Goal: Transaction & Acquisition: Purchase product/service

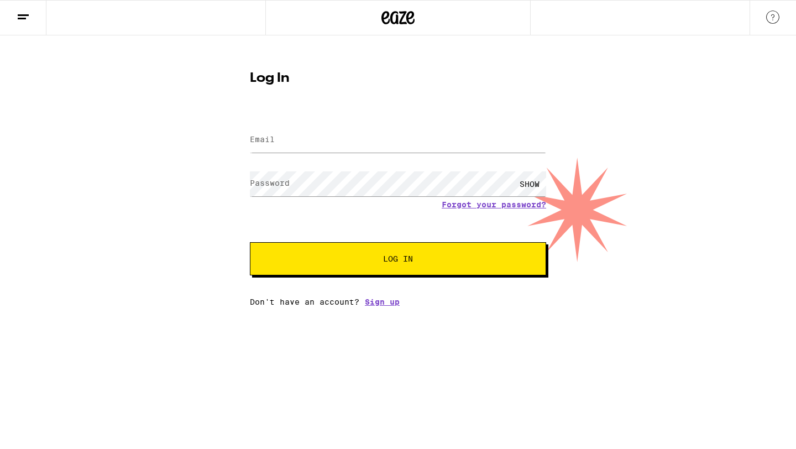
type input "enriqueoliv@gmail.com"
click at [281, 181] on label "Password" at bounding box center [270, 183] width 40 height 9
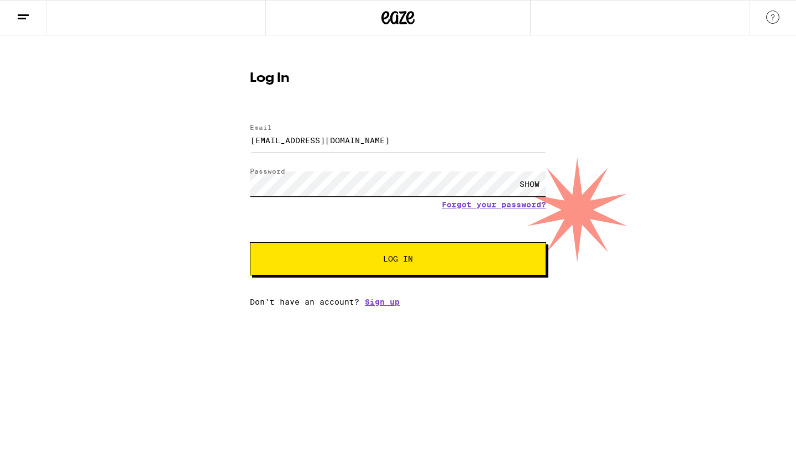
click at [250, 242] on button "Log In" at bounding box center [398, 258] width 296 height 33
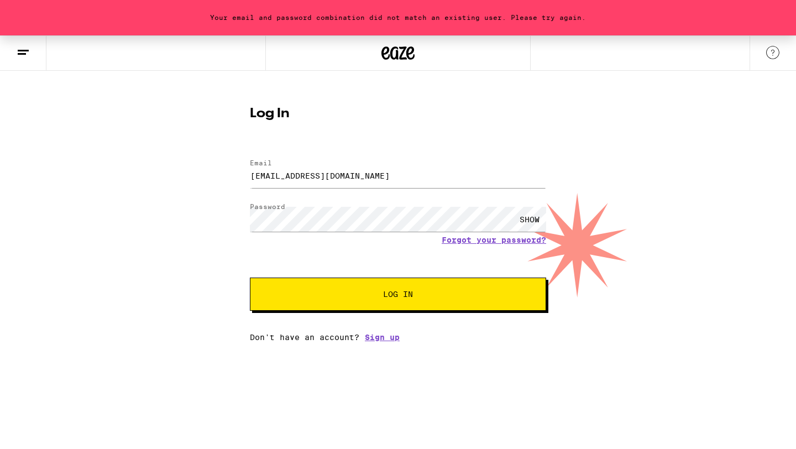
click at [515, 247] on form "Email Email enriqueoliv@gmail.com Password Password SHOW Forgot your password? …" at bounding box center [398, 229] width 296 height 163
click at [514, 242] on link "Forgot your password?" at bounding box center [494, 239] width 104 height 9
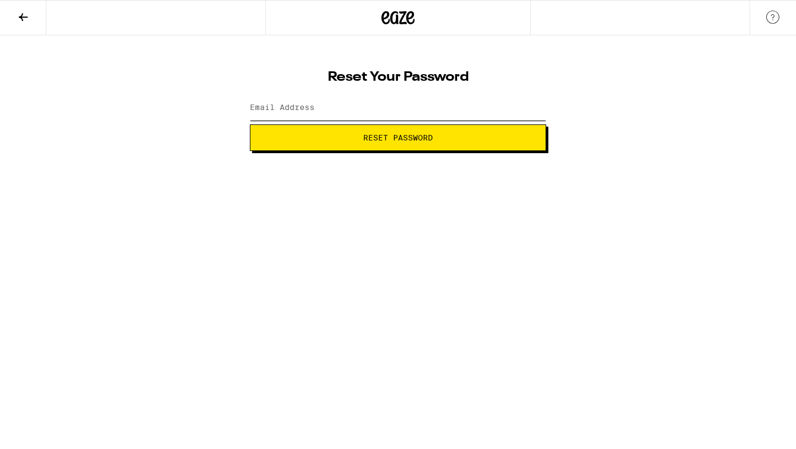
click at [471, 98] on input "Email Address" at bounding box center [398, 108] width 296 height 25
click at [333, 114] on input "Email Address" at bounding box center [398, 108] width 296 height 25
type input "enriqueoliv@gmail.com"
click at [250, 124] on button "Reset Password" at bounding box center [398, 137] width 296 height 27
click at [250, 124] on button "Submit" at bounding box center [398, 137] width 296 height 27
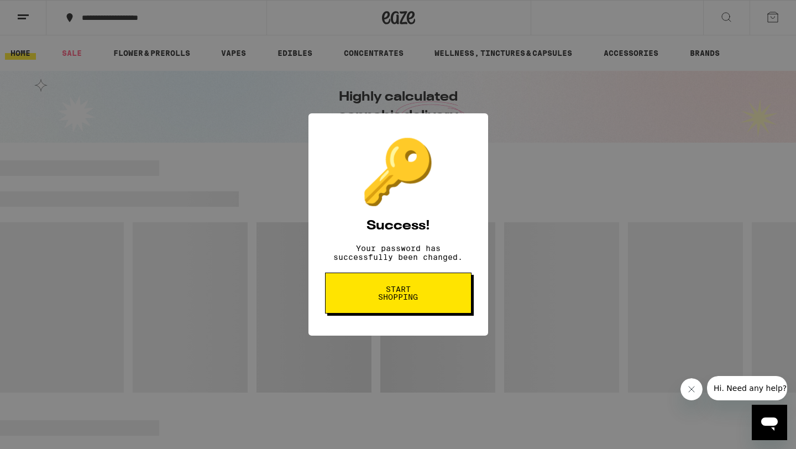
click at [420, 299] on span "Start shopping" at bounding box center [398, 292] width 57 height 15
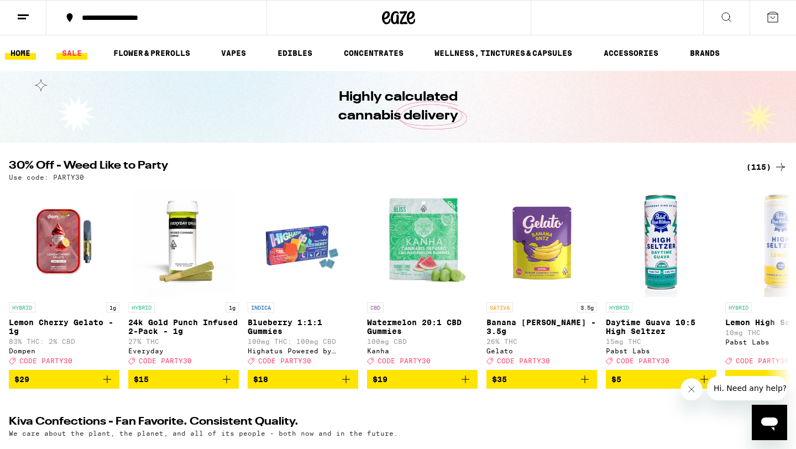
click at [70, 57] on link "SALE" at bounding box center [71, 52] width 31 height 13
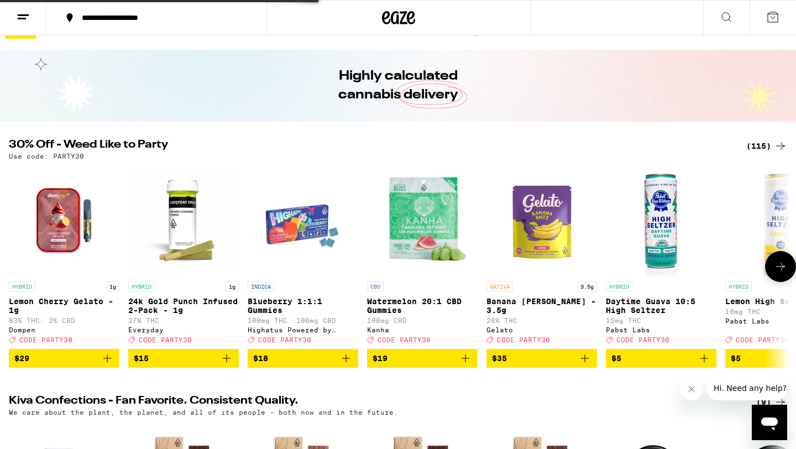
scroll to position [22, 0]
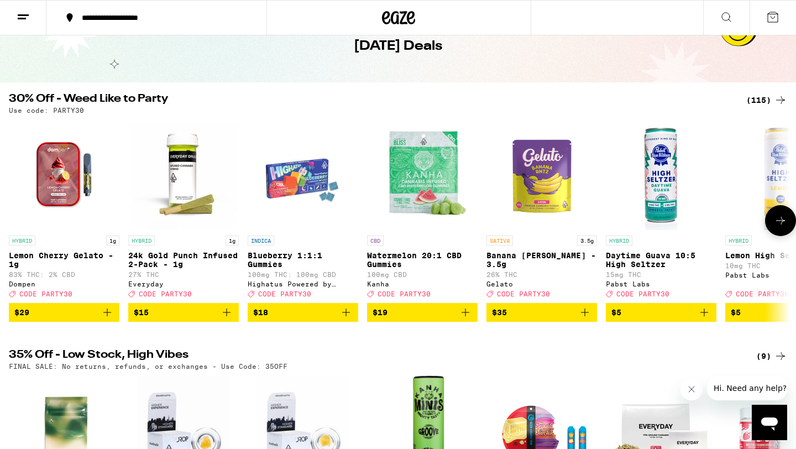
scroll to position [60, 0]
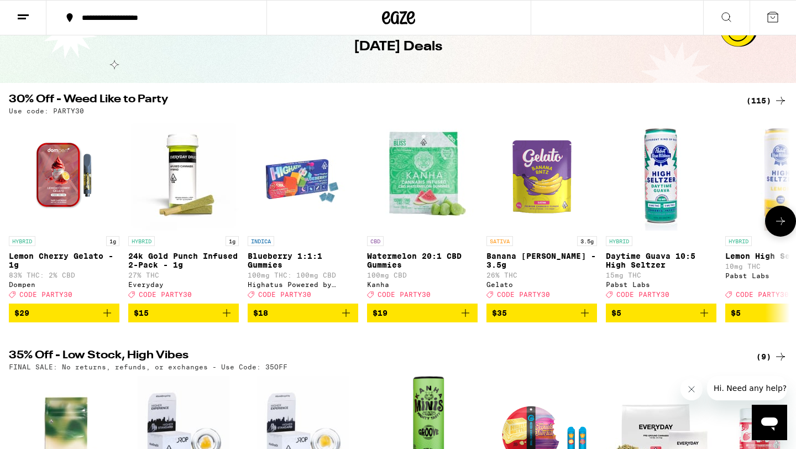
click at [777, 227] on icon at bounding box center [780, 220] width 13 height 13
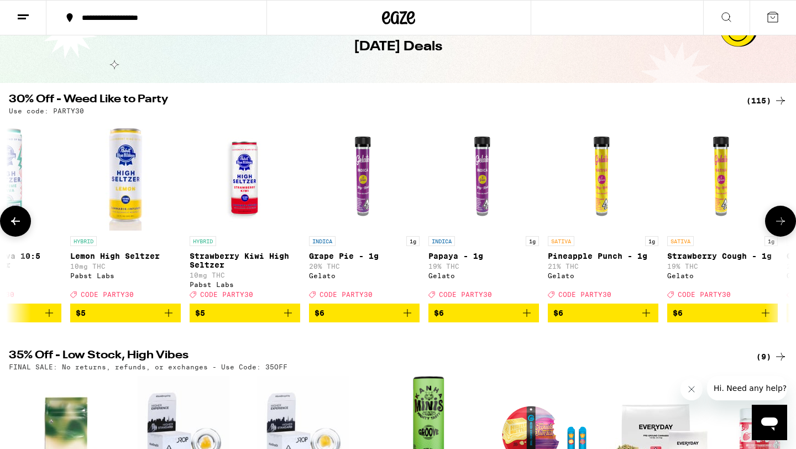
scroll to position [0, 658]
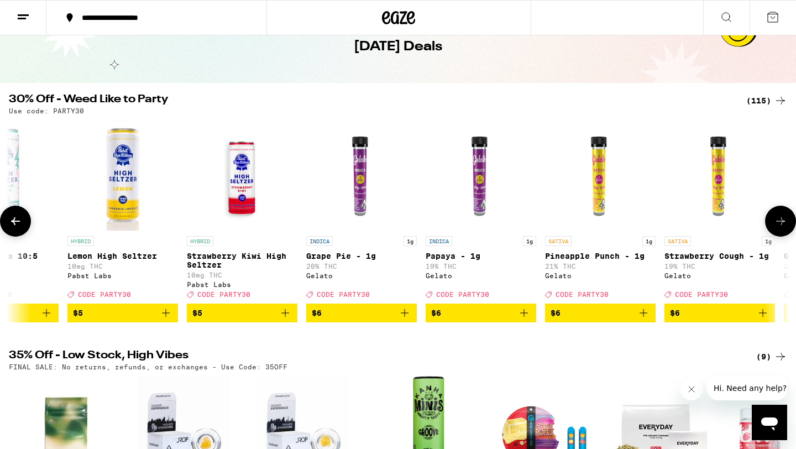
click at [777, 227] on icon at bounding box center [780, 220] width 13 height 13
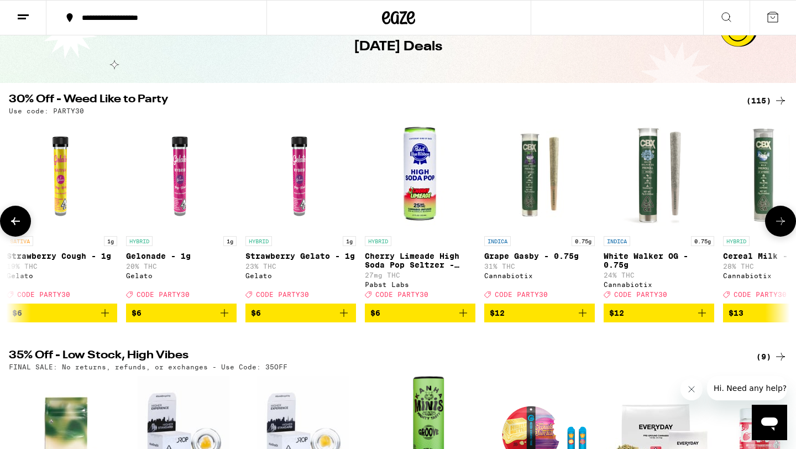
click at [777, 227] on icon at bounding box center [780, 220] width 13 height 13
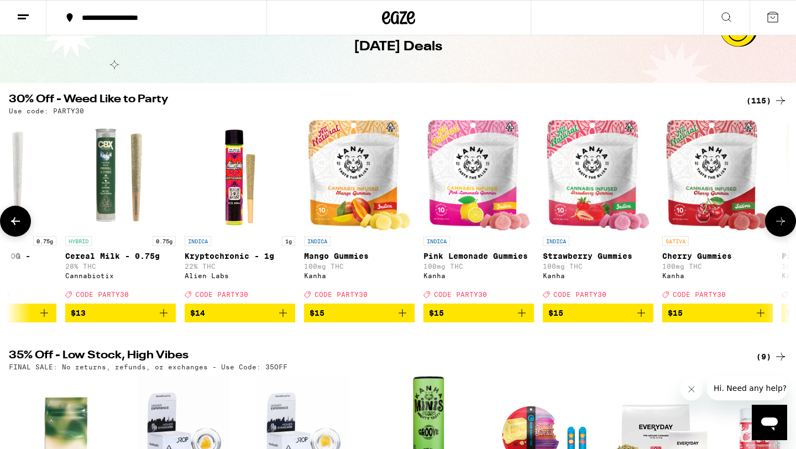
click at [777, 227] on icon at bounding box center [780, 220] width 13 height 13
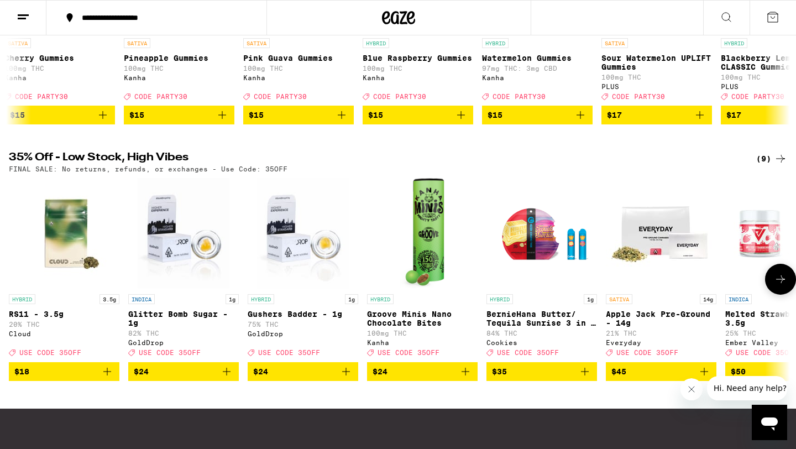
scroll to position [259, 0]
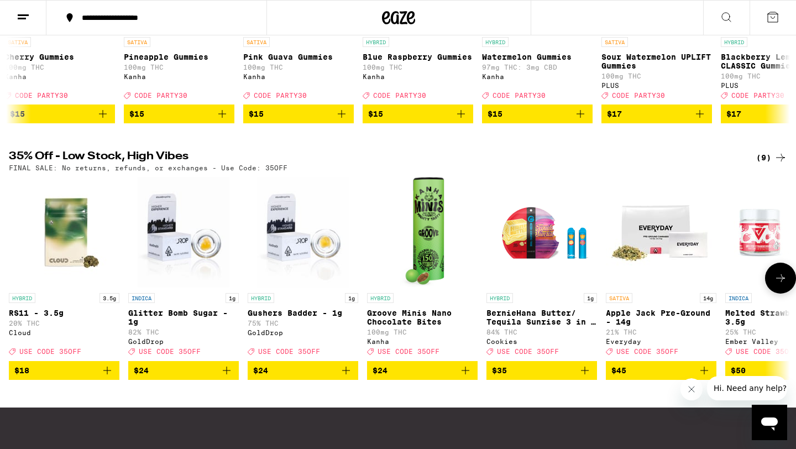
click at [774, 285] on icon at bounding box center [780, 277] width 13 height 13
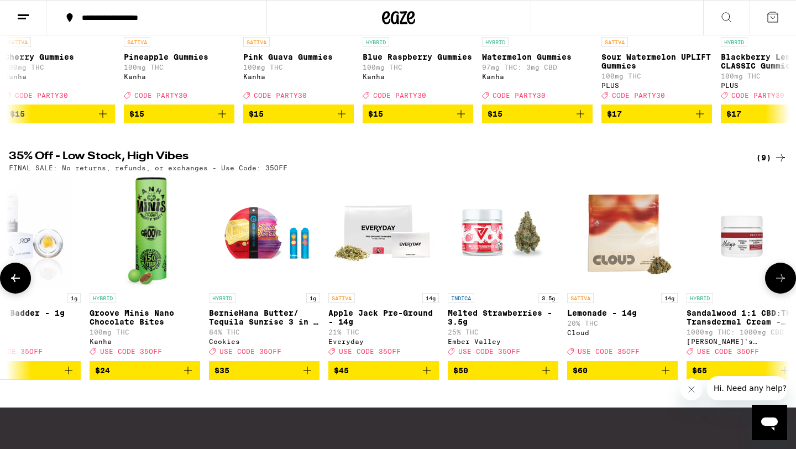
scroll to position [0, 296]
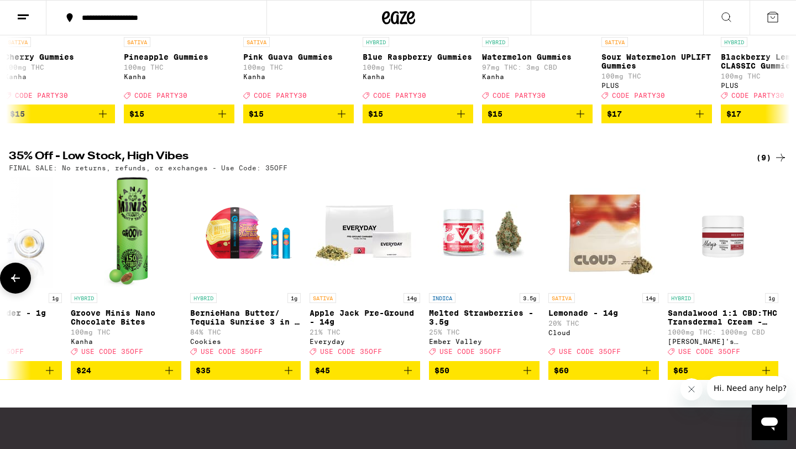
click at [646, 374] on icon "Add to bag" at bounding box center [647, 371] width 8 height 8
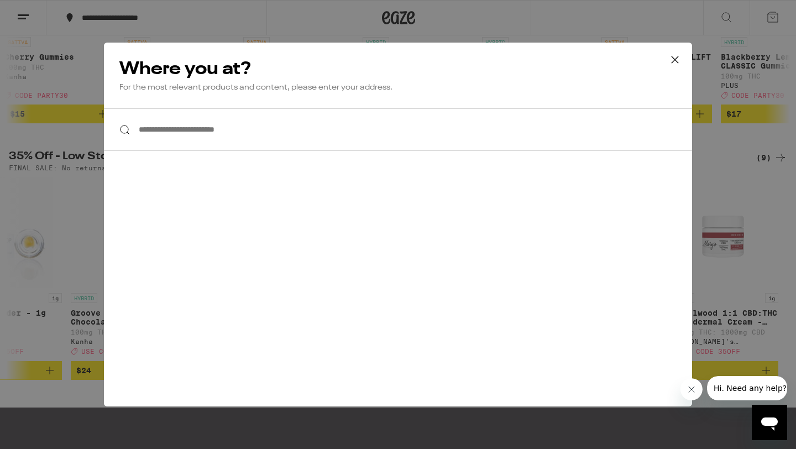
click at [533, 129] on input "**********" at bounding box center [398, 129] width 588 height 43
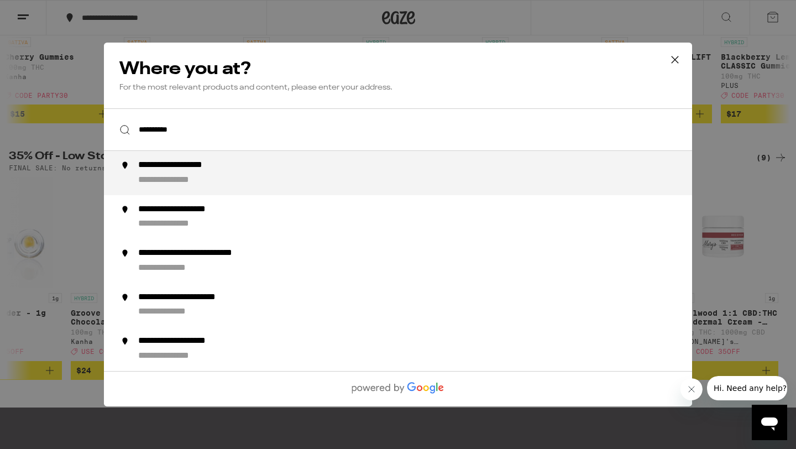
click at [459, 169] on div "**********" at bounding box center [420, 173] width 564 height 27
type input "**********"
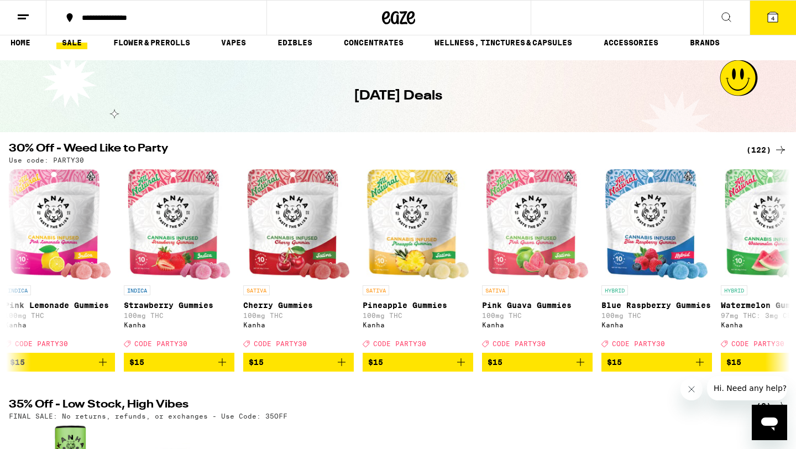
scroll to position [0, 0]
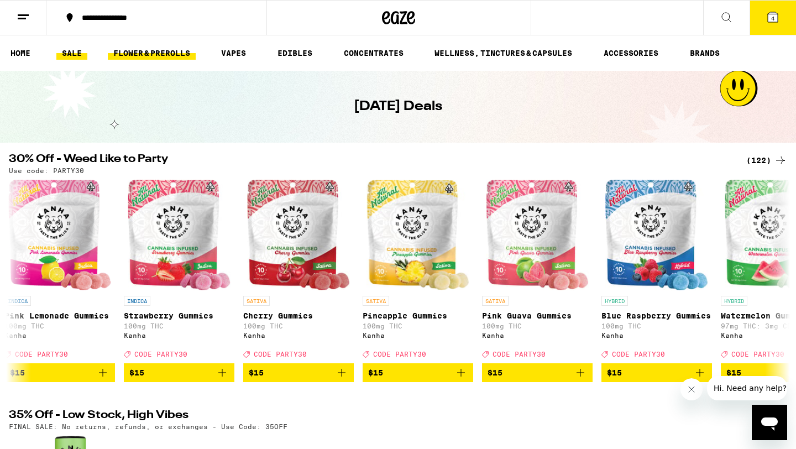
click at [171, 56] on link "FLOWER & PREROLLS" at bounding box center [152, 52] width 88 height 13
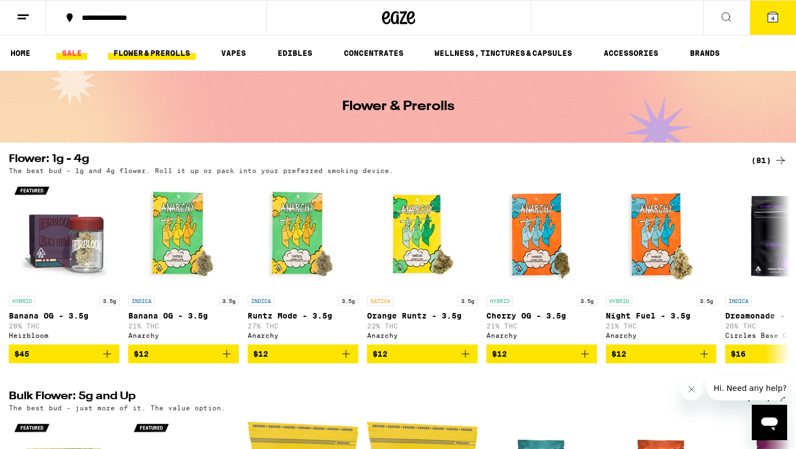
click at [67, 51] on link "SALE" at bounding box center [71, 52] width 31 height 13
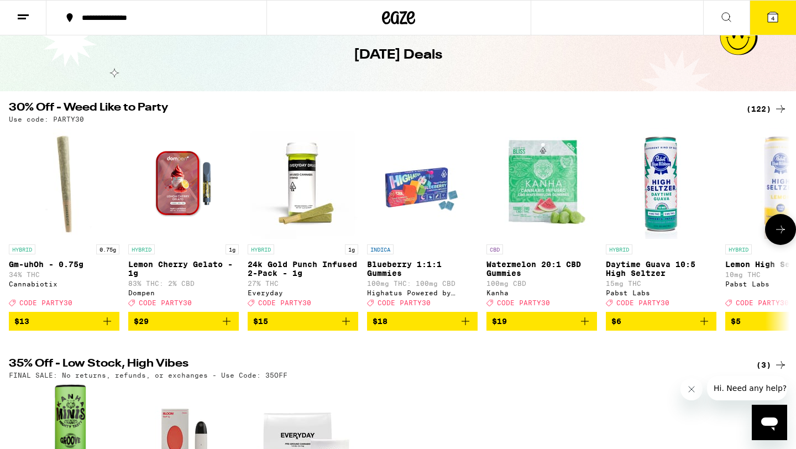
scroll to position [44, 0]
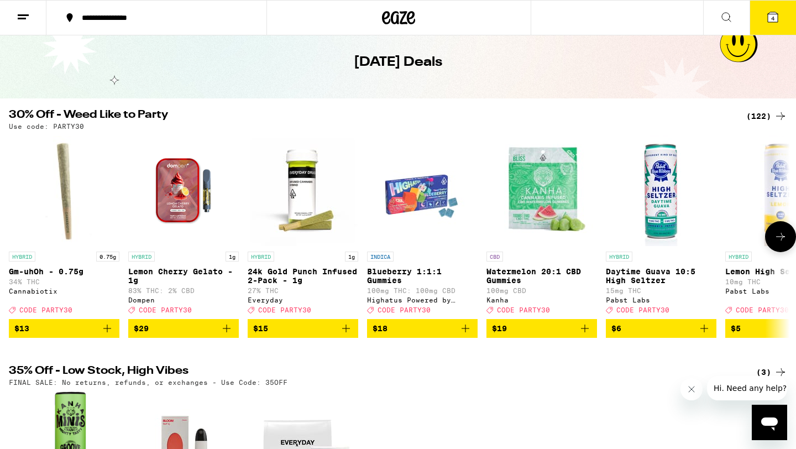
click at [780, 237] on icon at bounding box center [780, 236] width 13 height 13
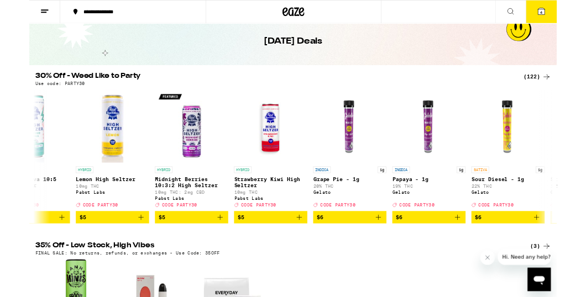
scroll to position [0, 658]
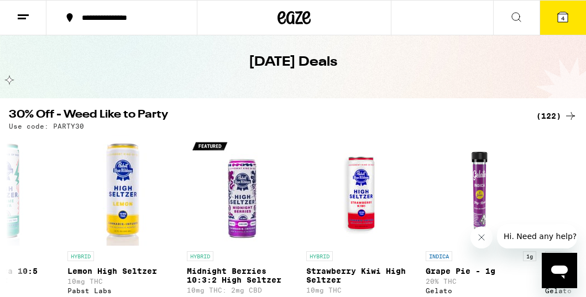
click at [567, 111] on icon at bounding box center [570, 115] width 13 height 13
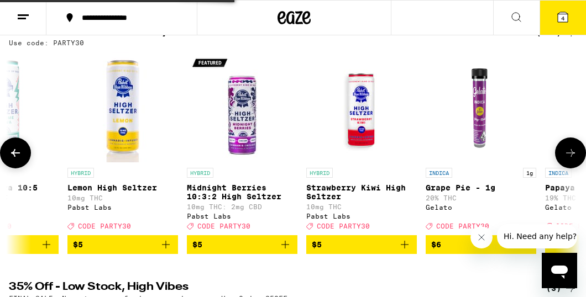
scroll to position [133, 0]
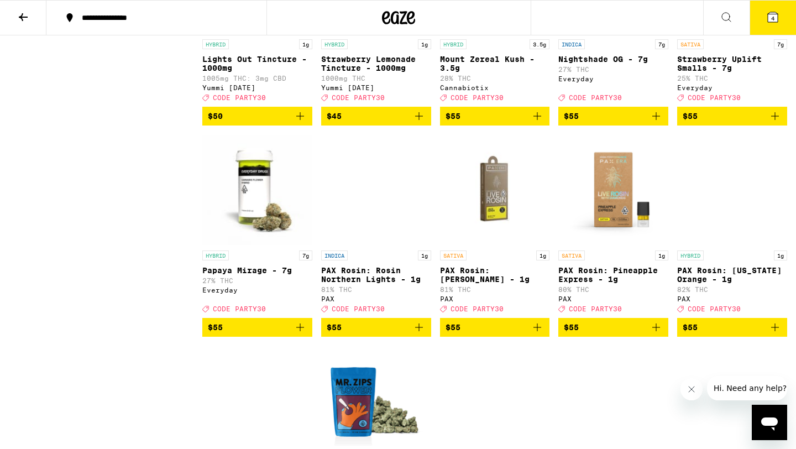
scroll to position [4889, 0]
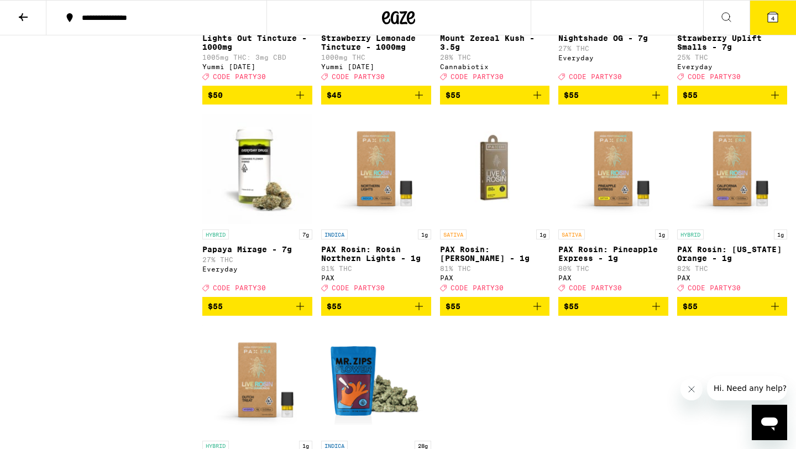
click at [777, 102] on icon "Add to bag" at bounding box center [774, 94] width 13 height 13
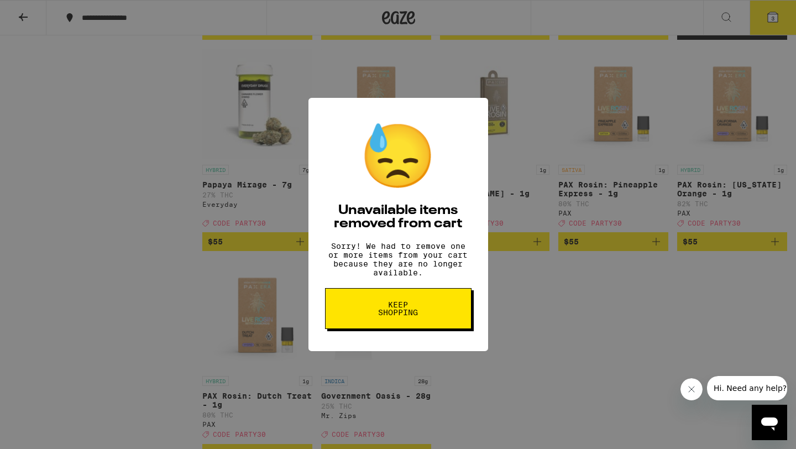
scroll to position [4955, 0]
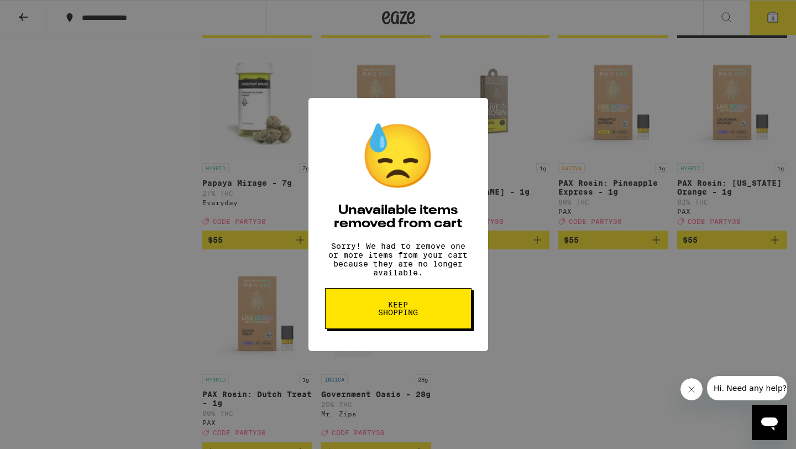
click at [450, 323] on button "Keep Shopping" at bounding box center [398, 308] width 146 height 41
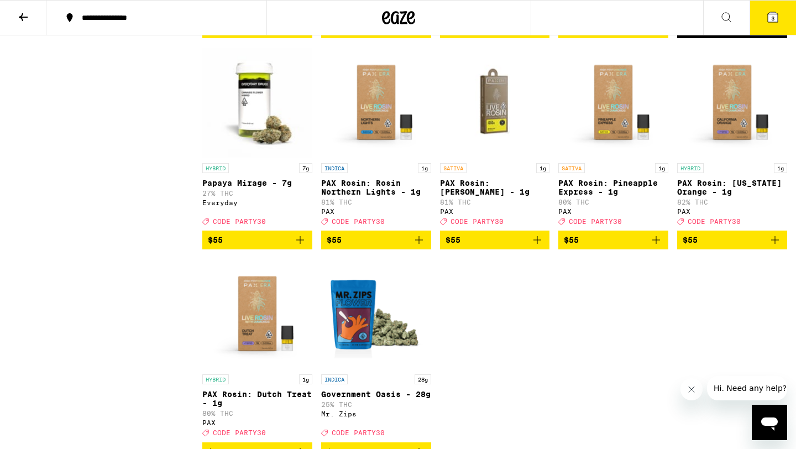
click at [773, 15] on span "3" at bounding box center [772, 18] width 3 height 7
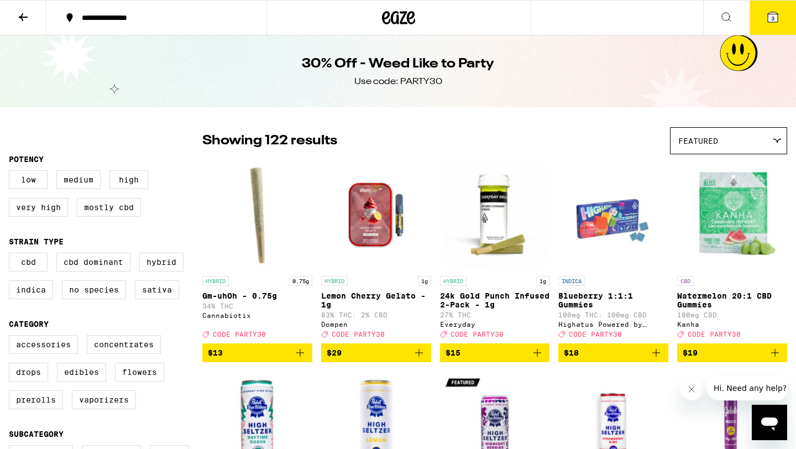
click at [771, 14] on icon at bounding box center [773, 17] width 10 height 10
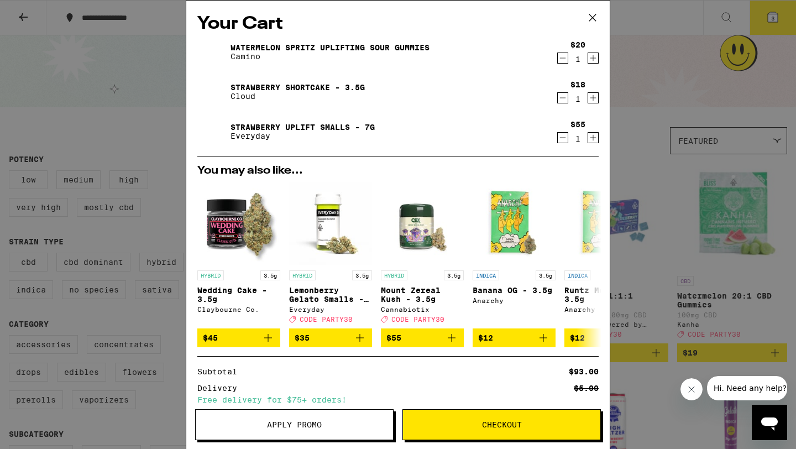
click at [563, 137] on icon "Decrement" at bounding box center [563, 137] width 10 height 13
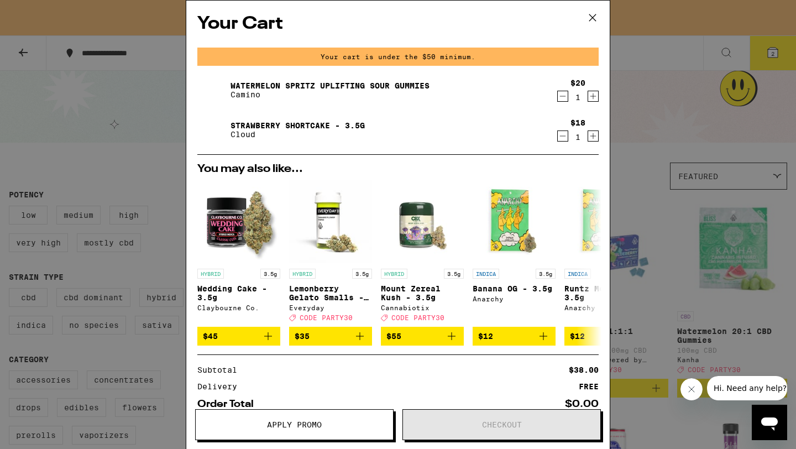
click at [558, 92] on icon "Decrement" at bounding box center [563, 96] width 10 height 13
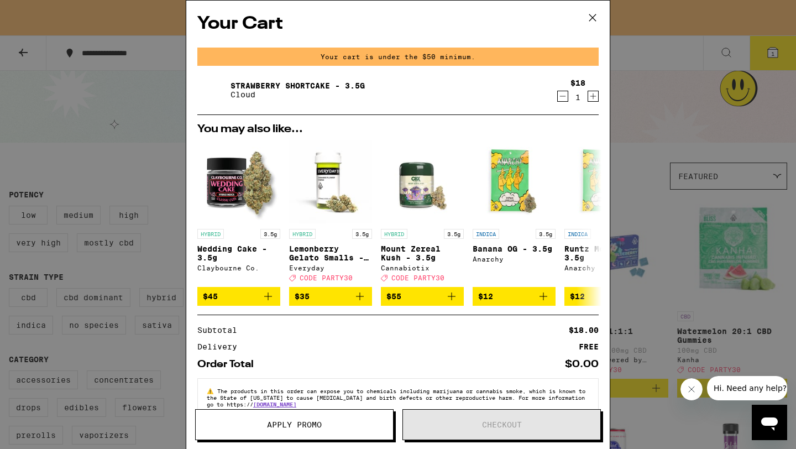
click at [590, 16] on icon at bounding box center [592, 17] width 17 height 17
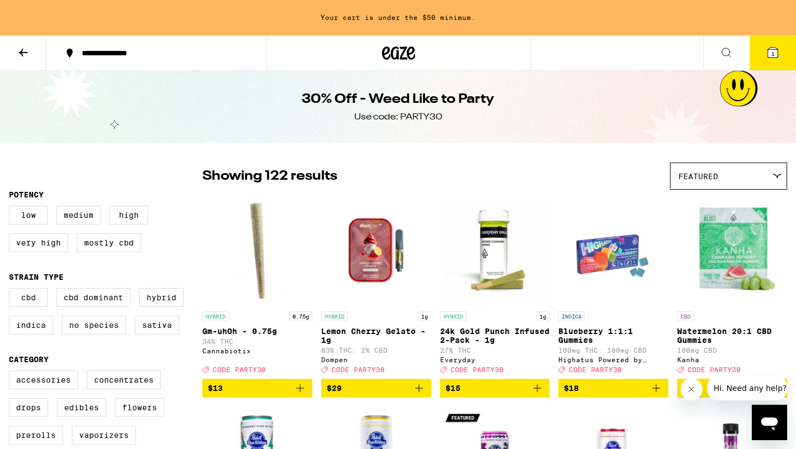
click at [22, 41] on button at bounding box center [23, 53] width 46 height 35
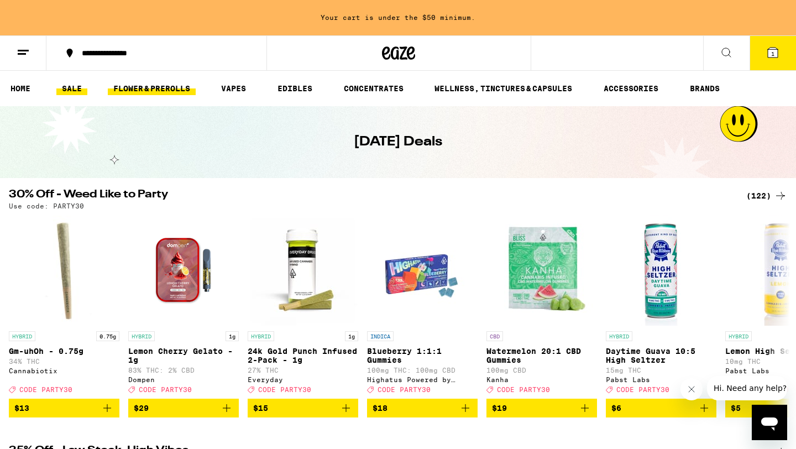
click at [140, 88] on link "FLOWER & PREROLLS" at bounding box center [152, 88] width 88 height 13
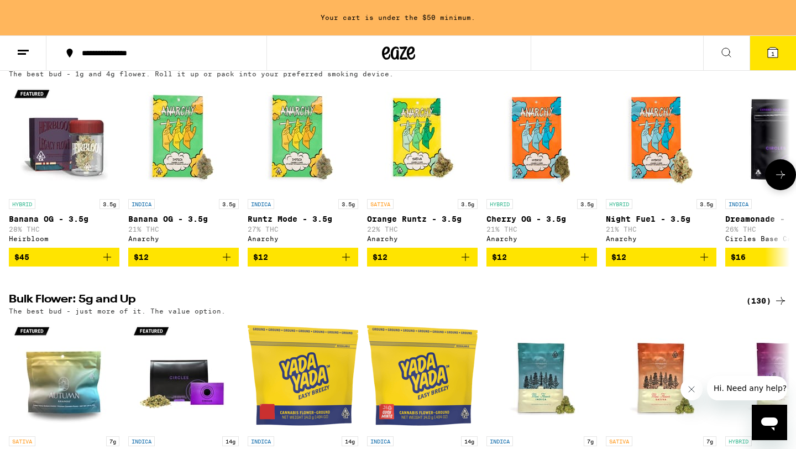
scroll to position [133, 0]
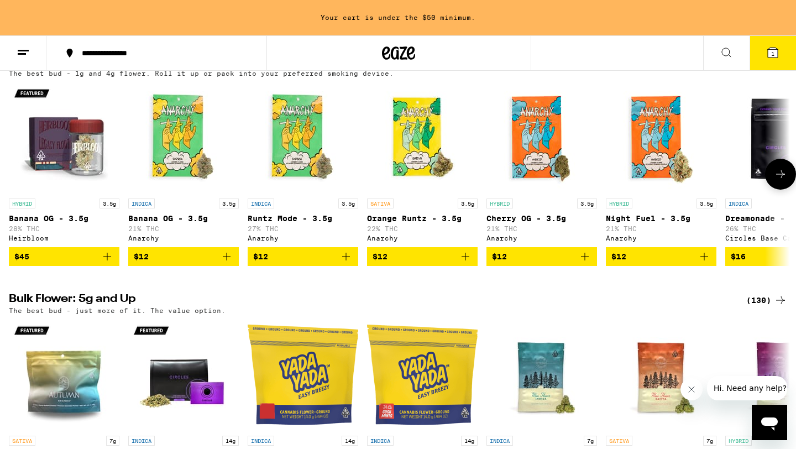
click at [782, 177] on icon at bounding box center [780, 174] width 9 height 8
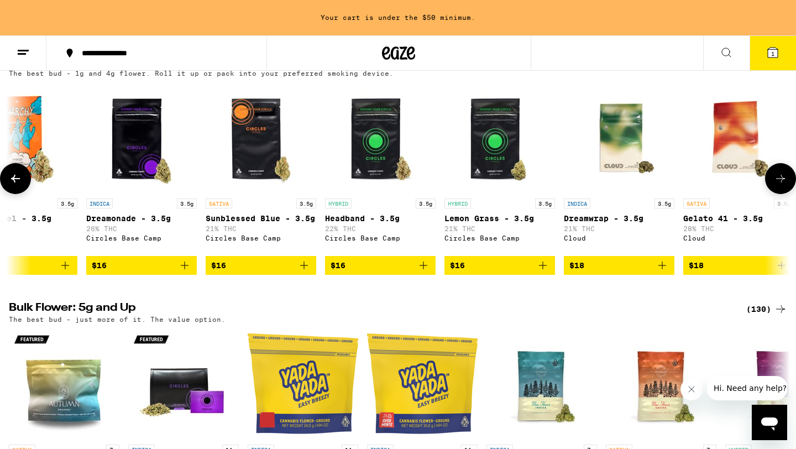
scroll to position [0, 658]
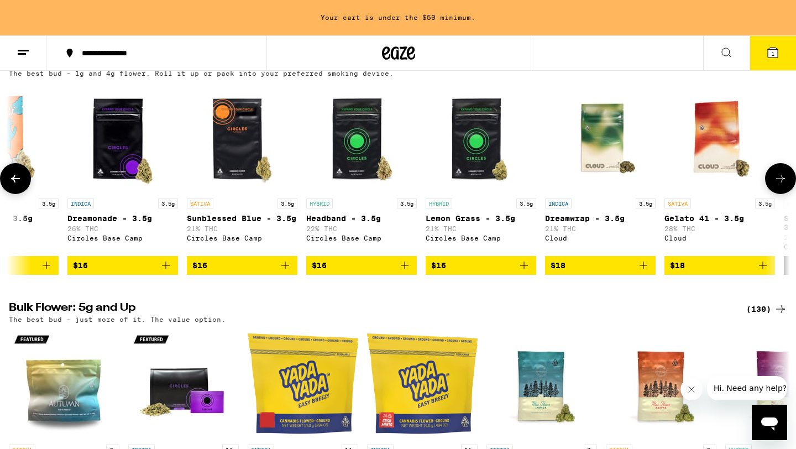
click at [760, 272] on icon "Add to bag" at bounding box center [762, 265] width 13 height 13
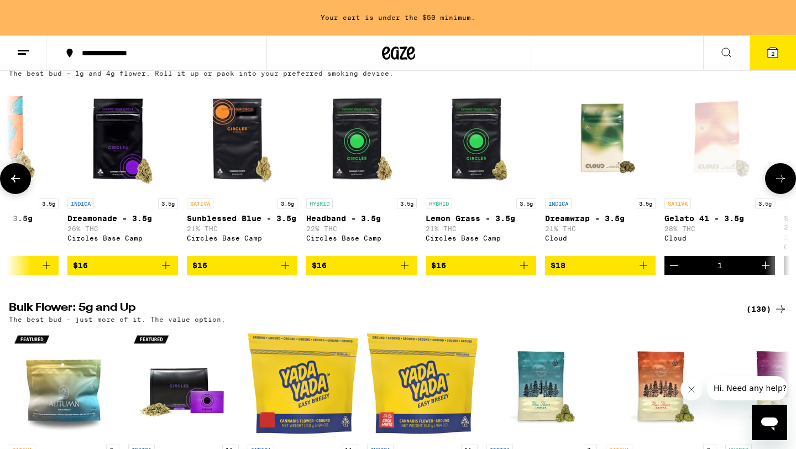
click at [772, 187] on button at bounding box center [780, 178] width 31 height 31
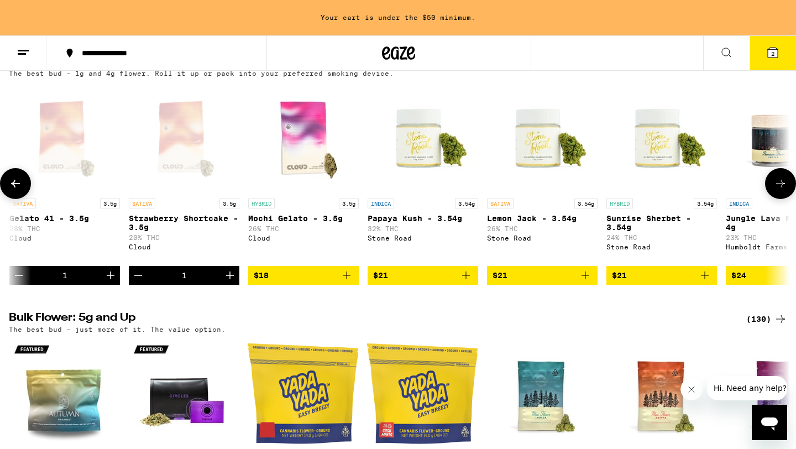
scroll to position [0, 1316]
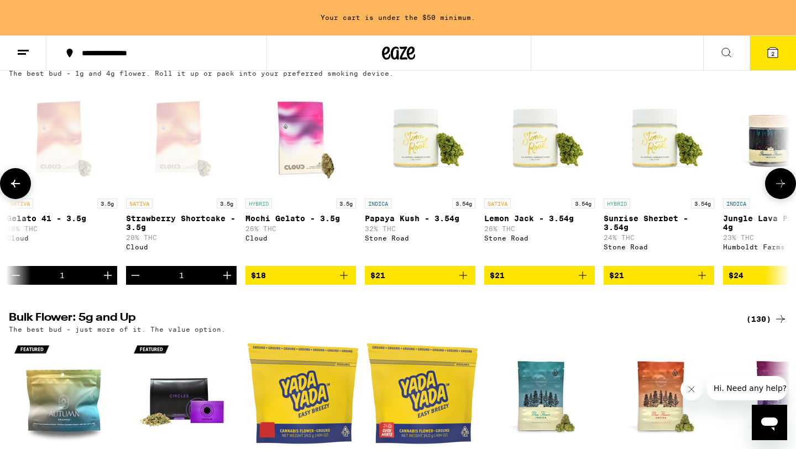
click at [776, 183] on icon at bounding box center [780, 183] width 13 height 13
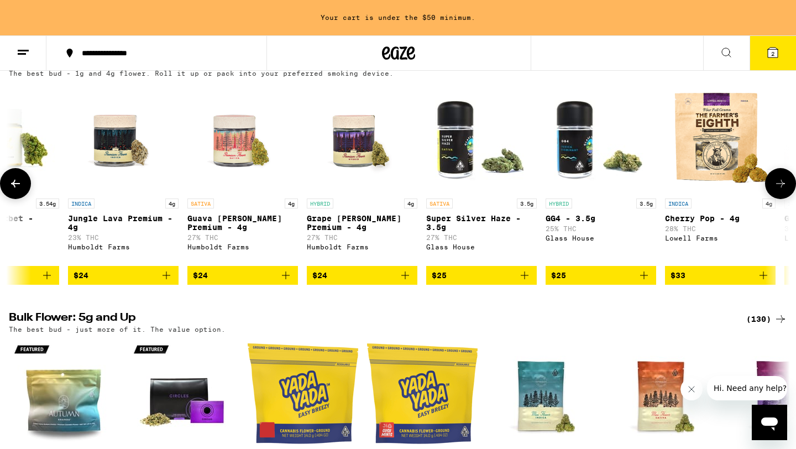
scroll to position [0, 1974]
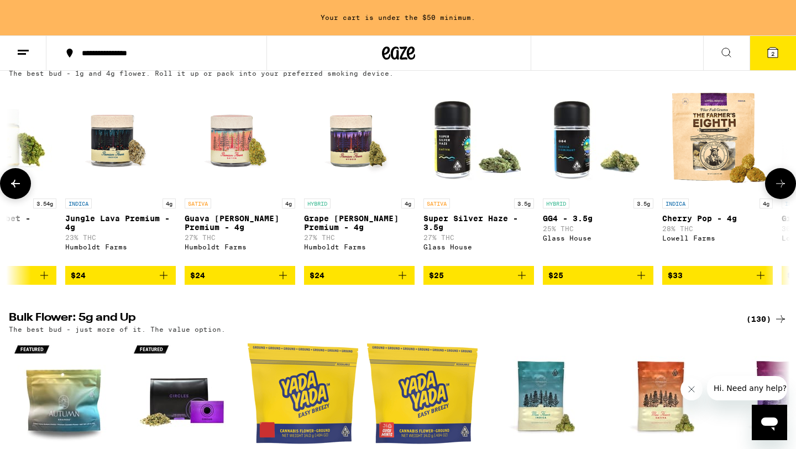
click at [776, 183] on icon at bounding box center [780, 183] width 13 height 13
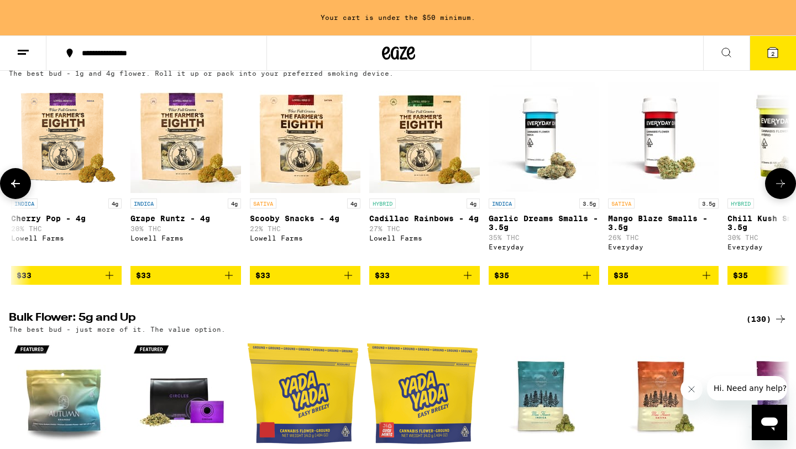
scroll to position [0, 2631]
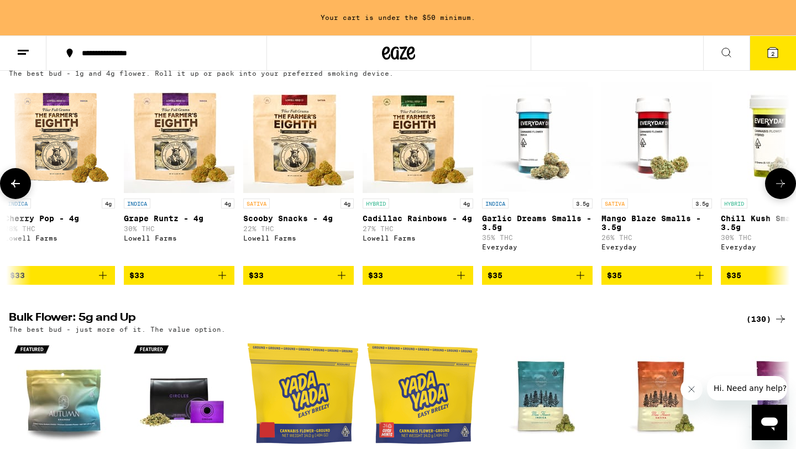
click at [776, 183] on icon at bounding box center [780, 183] width 13 height 13
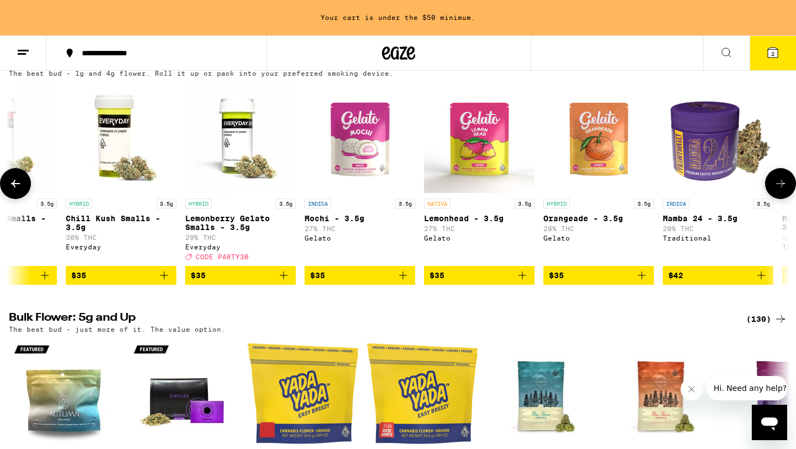
scroll to position [0, 3289]
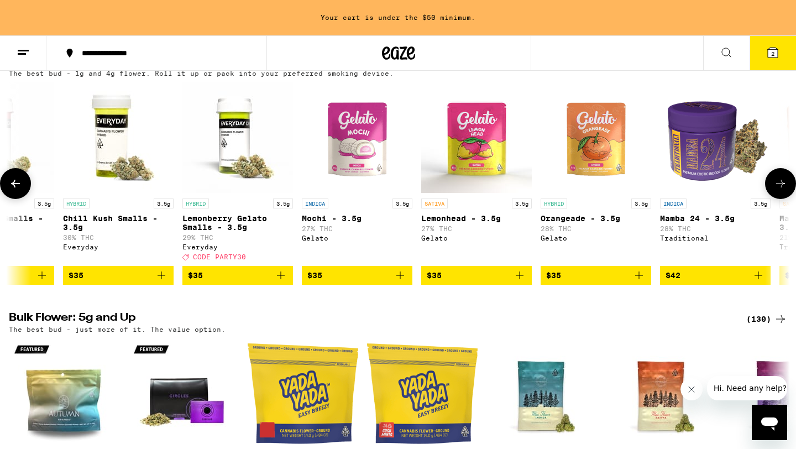
click at [776, 183] on icon at bounding box center [780, 183] width 13 height 13
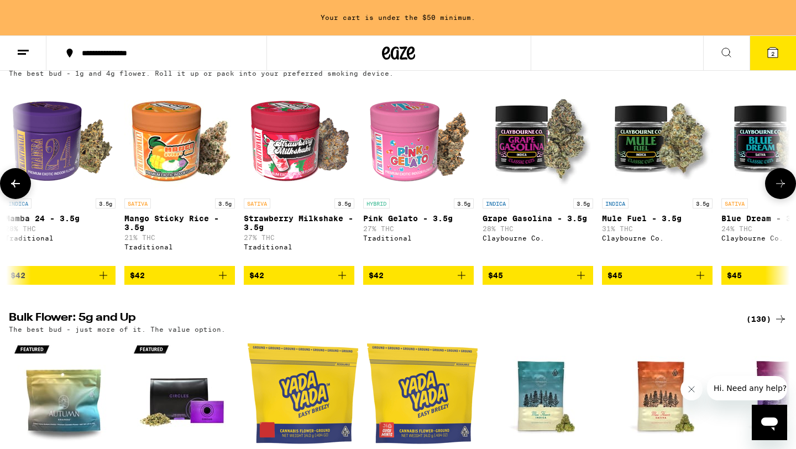
scroll to position [0, 3947]
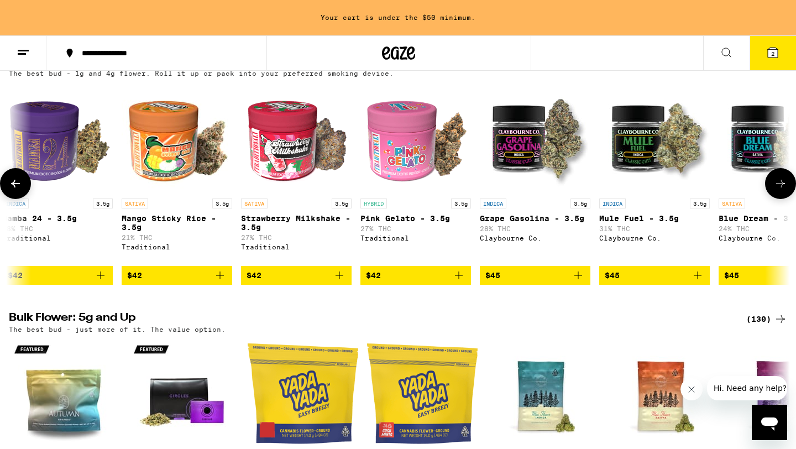
click at [776, 183] on icon at bounding box center [780, 183] width 13 height 13
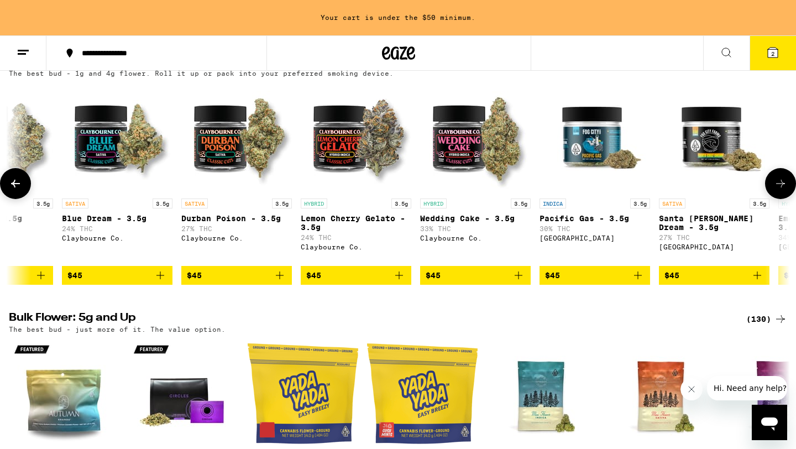
scroll to position [0, 4605]
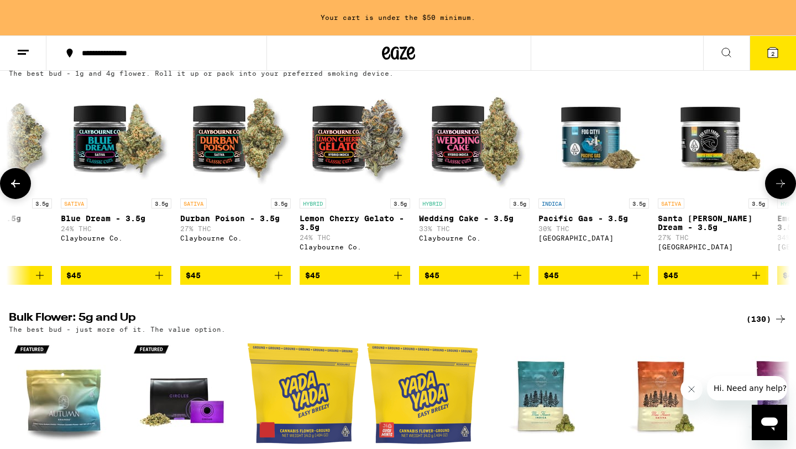
click at [777, 182] on icon at bounding box center [780, 183] width 13 height 13
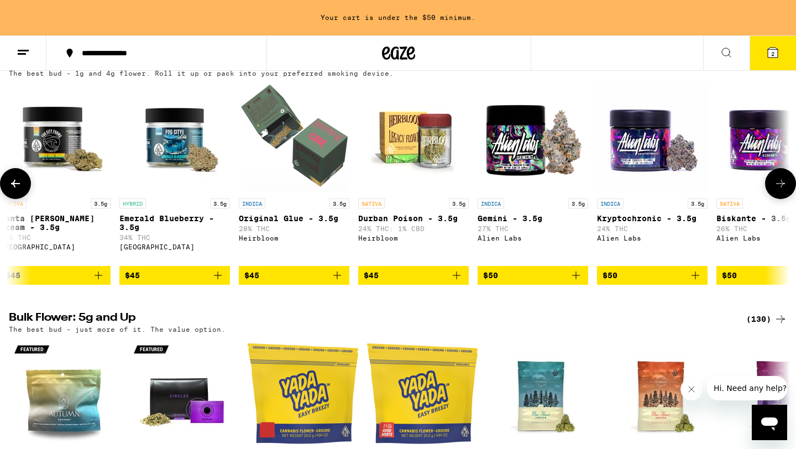
click at [777, 182] on icon at bounding box center [780, 183] width 13 height 13
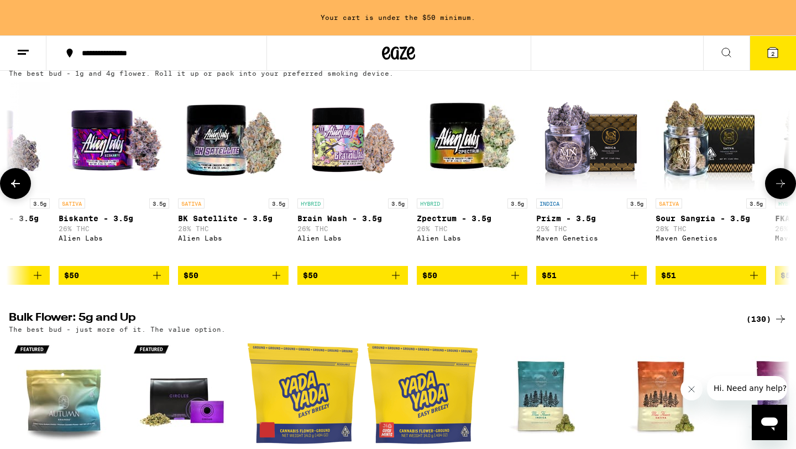
click at [777, 182] on icon at bounding box center [780, 183] width 13 height 13
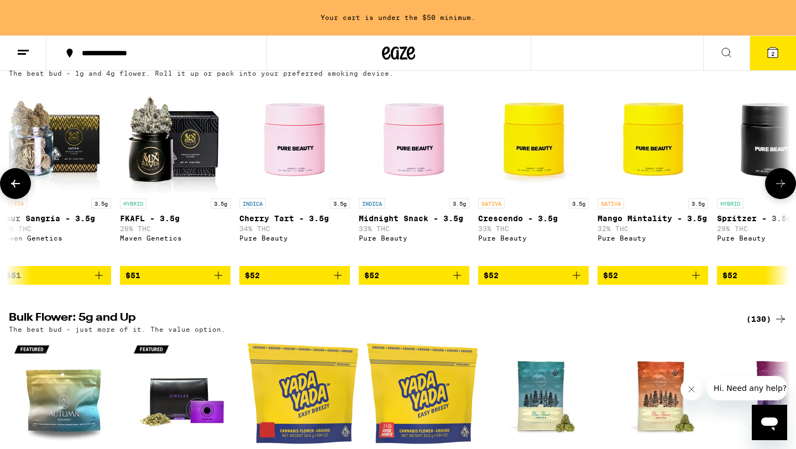
scroll to position [0, 6578]
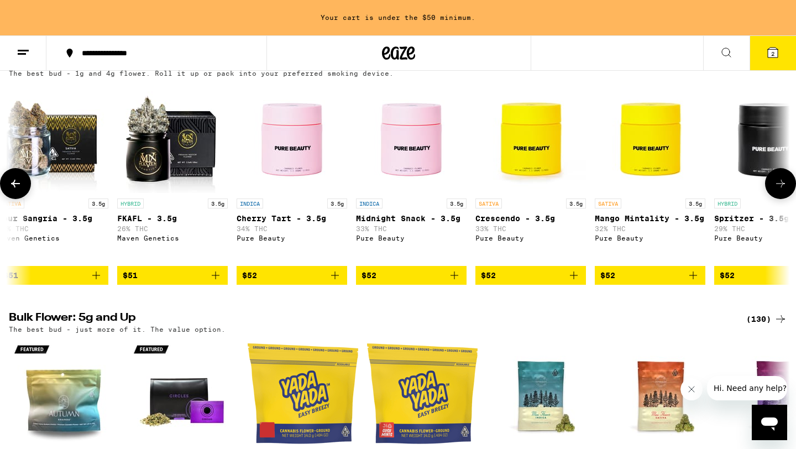
click at [777, 182] on icon at bounding box center [780, 183] width 13 height 13
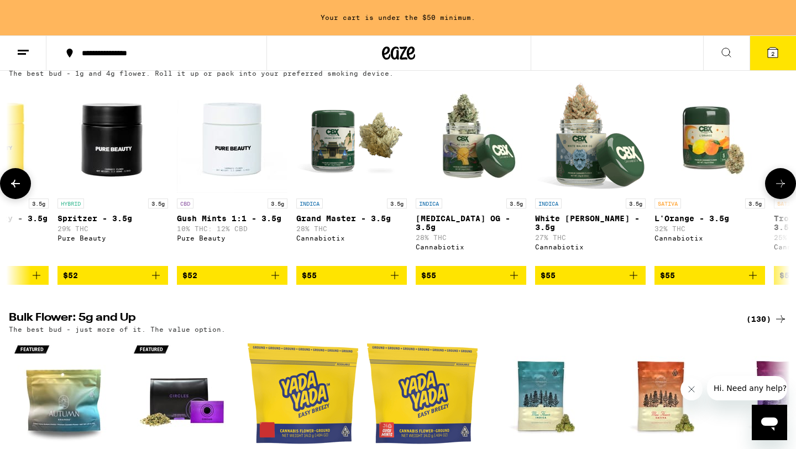
scroll to position [0, 7236]
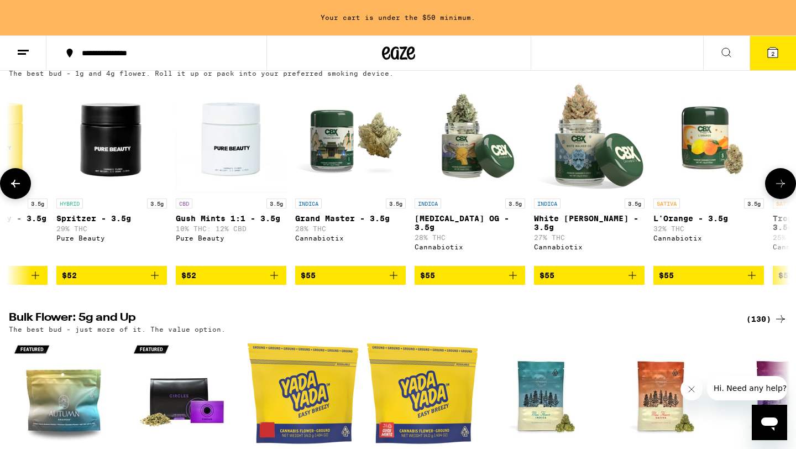
click at [29, 199] on div at bounding box center [15, 183] width 31 height 31
click at [15, 190] on icon at bounding box center [15, 183] width 13 height 13
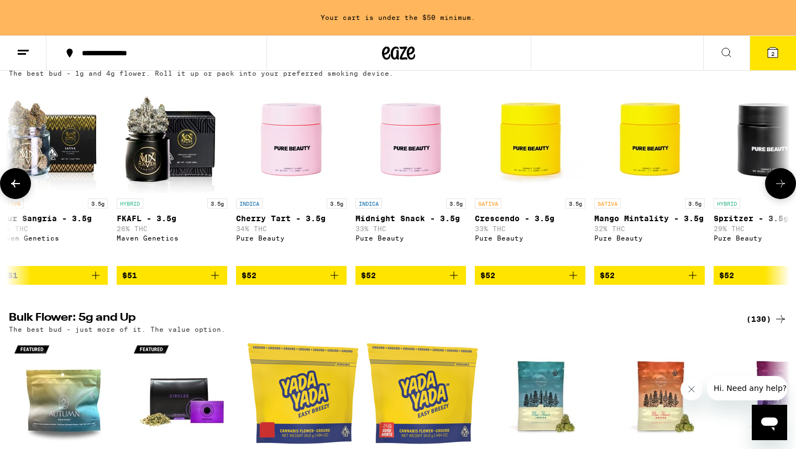
click at [15, 190] on icon at bounding box center [15, 183] width 13 height 13
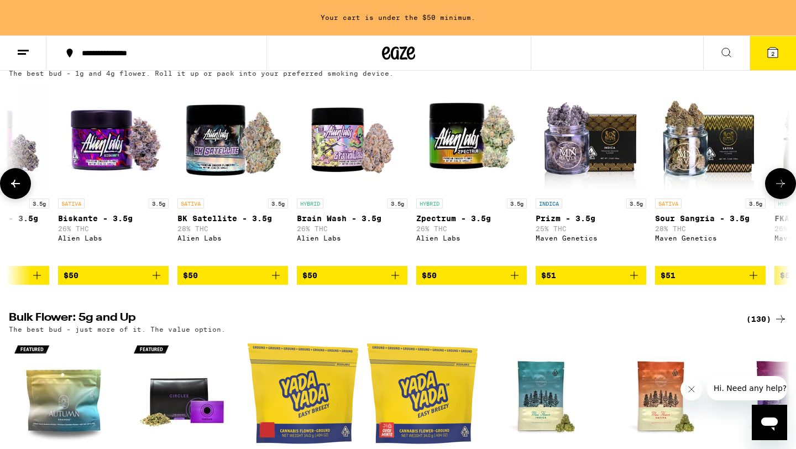
click at [15, 190] on icon at bounding box center [15, 183] width 13 height 13
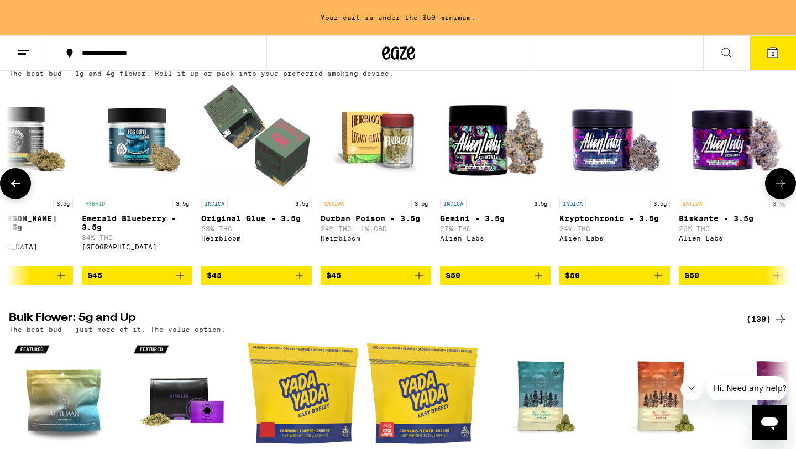
scroll to position [0, 5263]
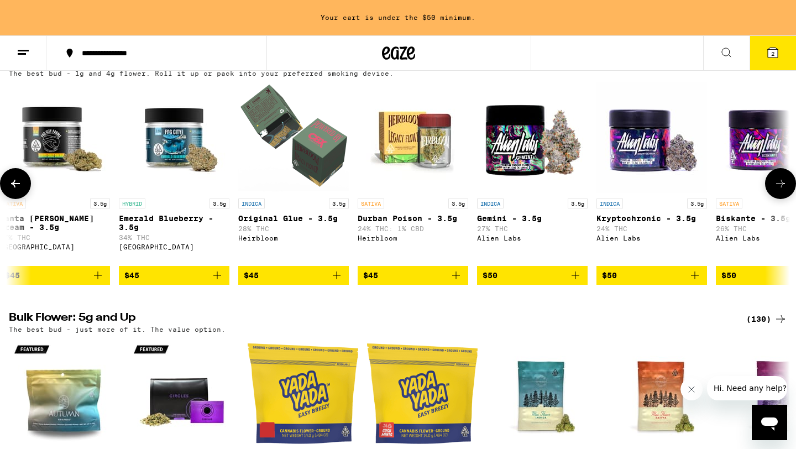
click at [9, 186] on icon at bounding box center [15, 183] width 13 height 13
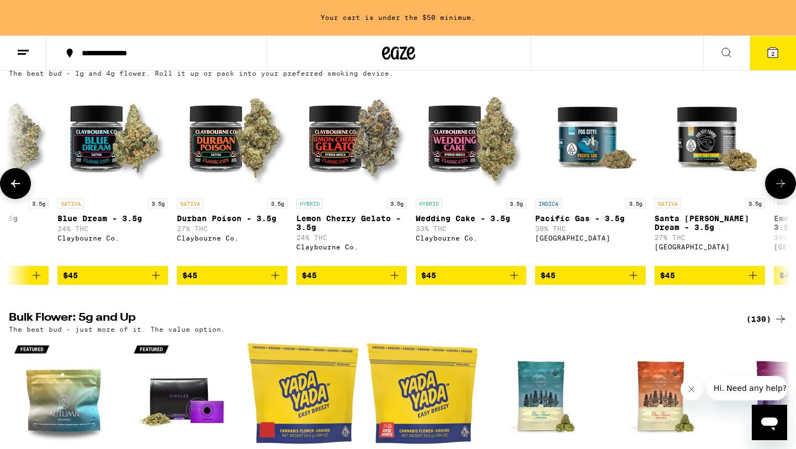
scroll to position [0, 4605]
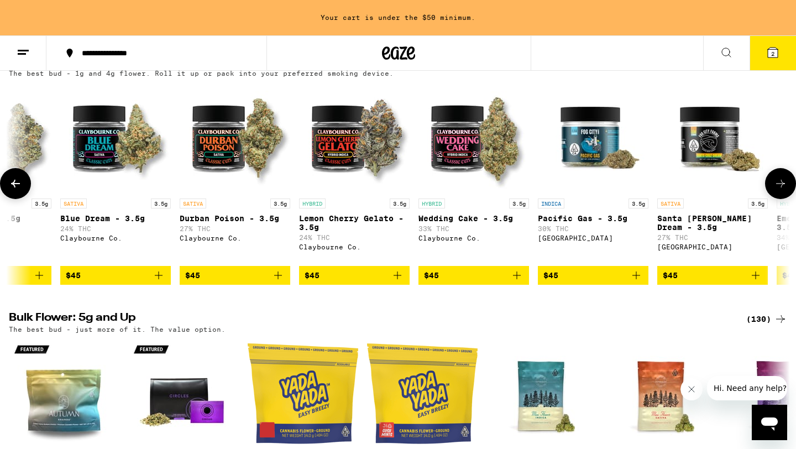
click at [12, 186] on icon at bounding box center [15, 183] width 13 height 13
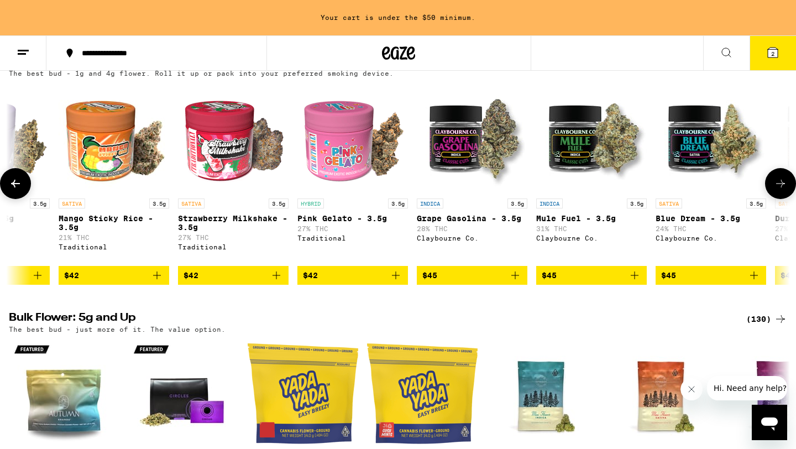
scroll to position [0, 3948]
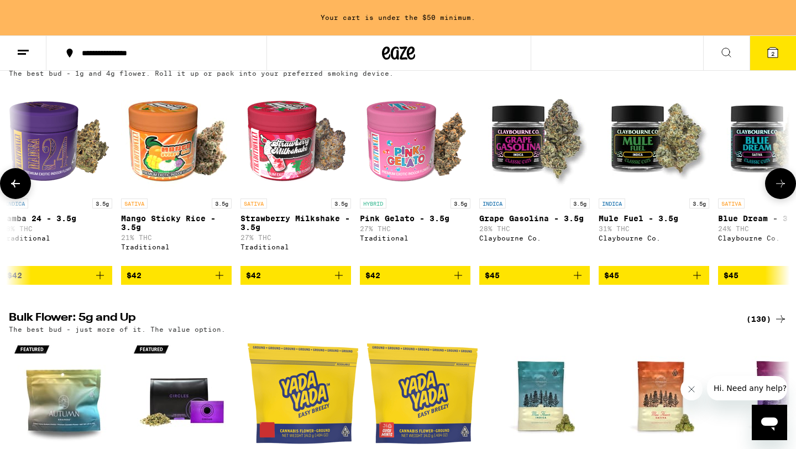
click at [582, 282] on icon "Add to bag" at bounding box center [577, 275] width 13 height 13
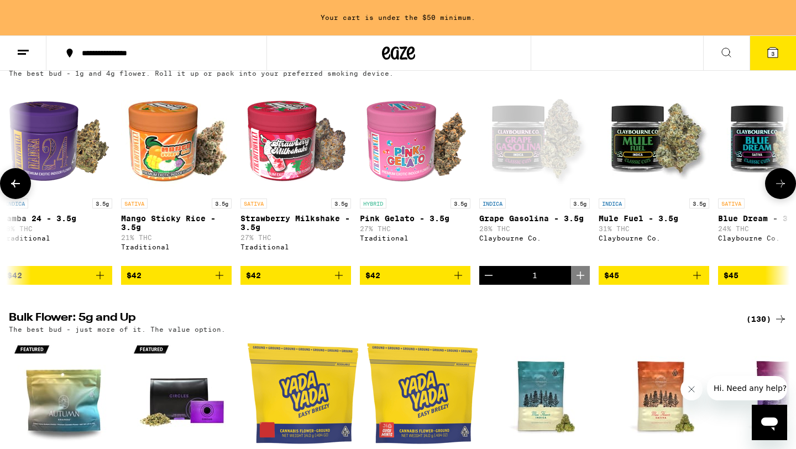
scroll to position [97, 0]
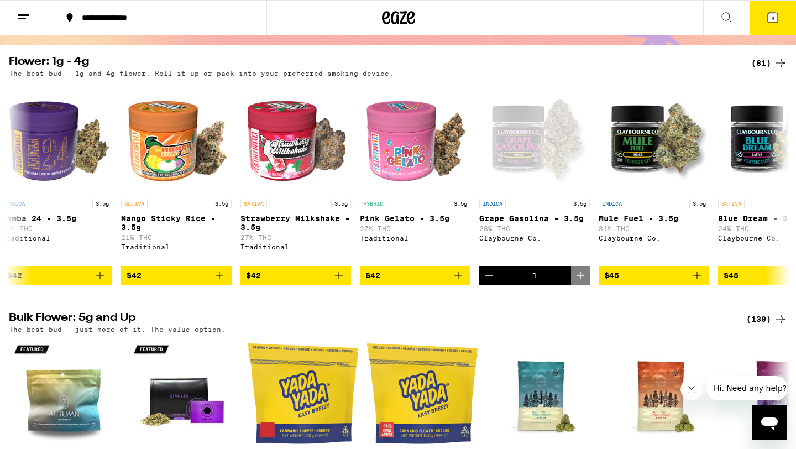
click at [776, 12] on icon at bounding box center [772, 17] width 13 height 13
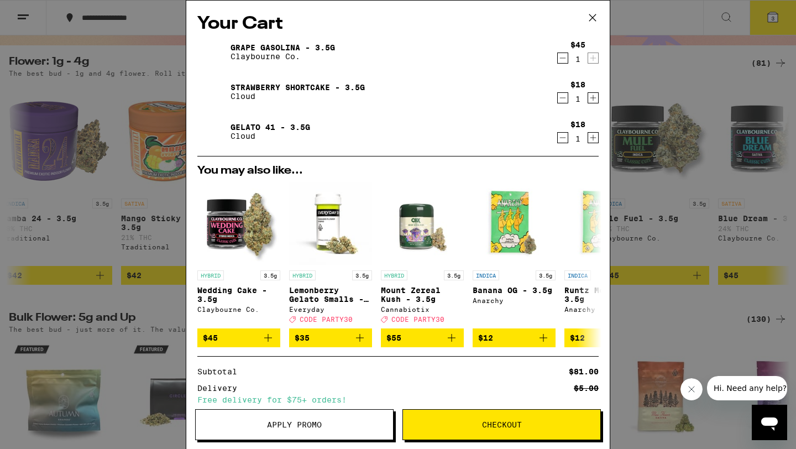
click at [560, 137] on icon "Decrement" at bounding box center [563, 137] width 10 height 13
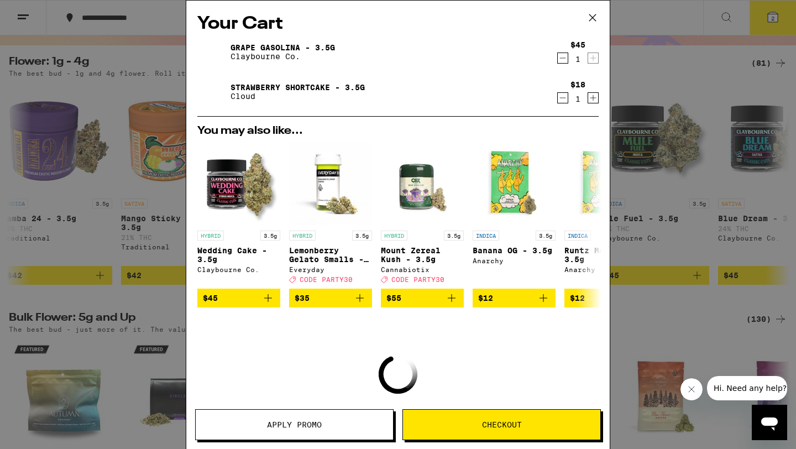
click at [593, 18] on icon at bounding box center [592, 17] width 7 height 7
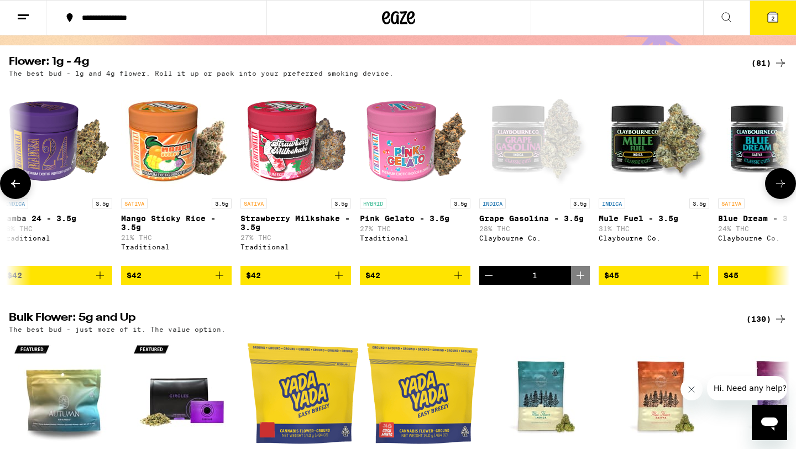
click at [18, 189] on icon at bounding box center [15, 183] width 13 height 13
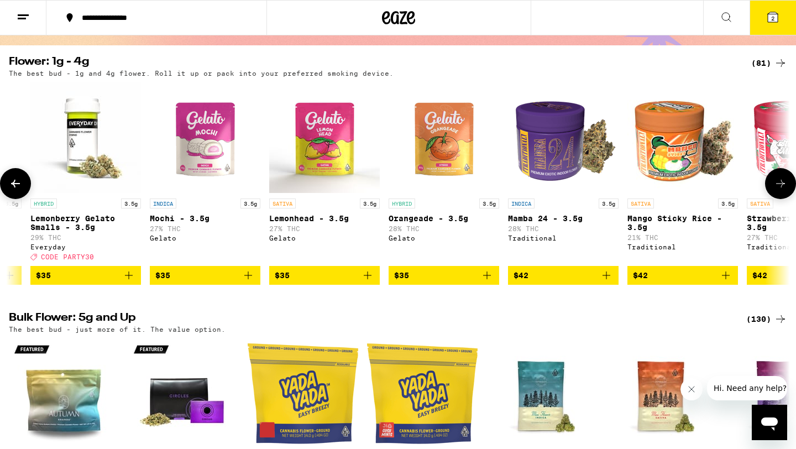
click at [18, 189] on icon at bounding box center [15, 183] width 13 height 13
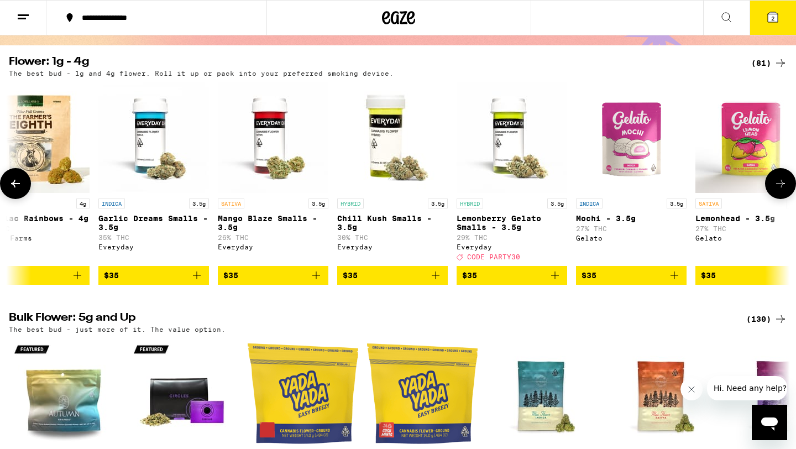
click at [18, 189] on icon at bounding box center [15, 183] width 13 height 13
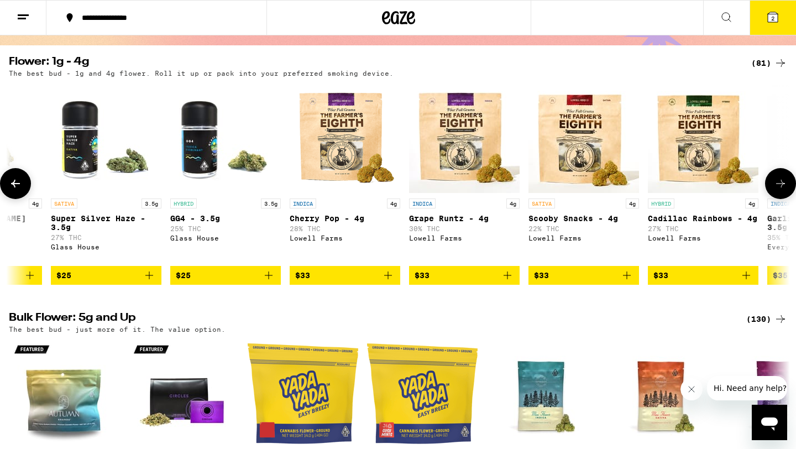
click at [18, 189] on icon at bounding box center [15, 183] width 13 height 13
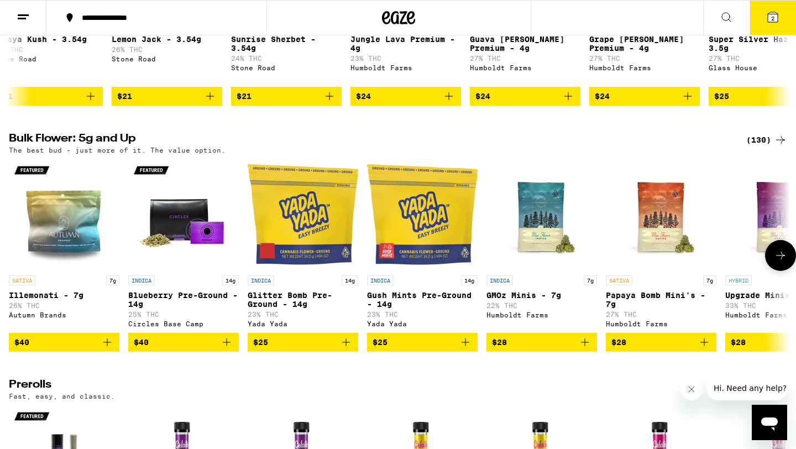
scroll to position [296, 0]
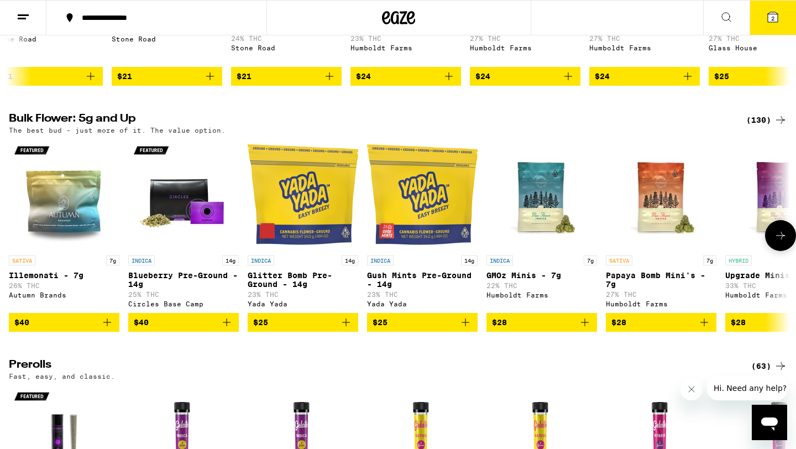
click at [782, 242] on icon at bounding box center [780, 235] width 13 height 13
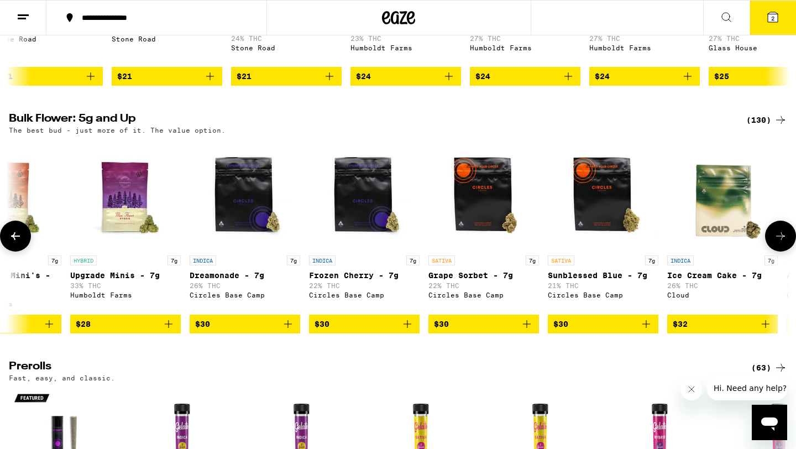
scroll to position [0, 658]
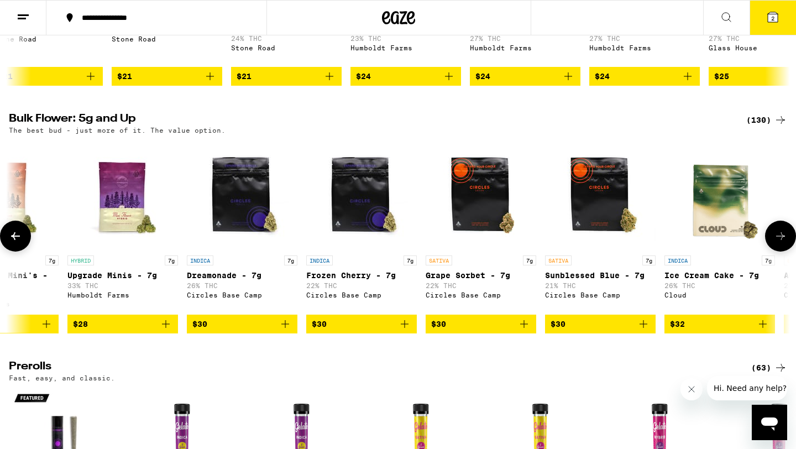
click at [762, 331] on icon "Add to bag" at bounding box center [762, 323] width 13 height 13
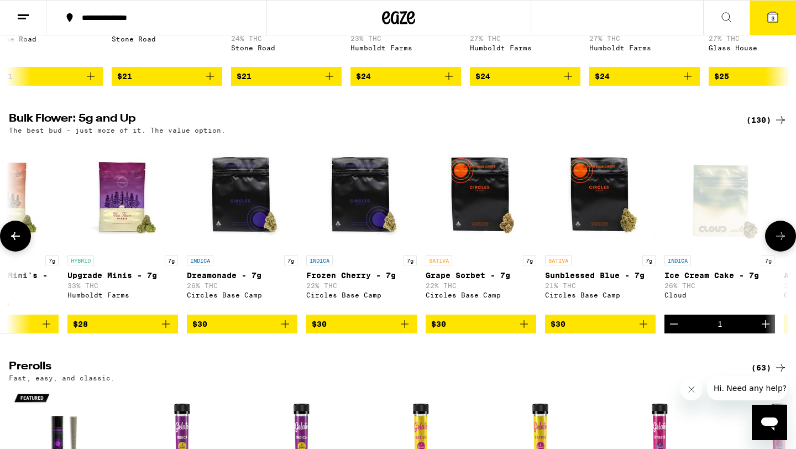
click at [784, 243] on icon at bounding box center [780, 235] width 13 height 13
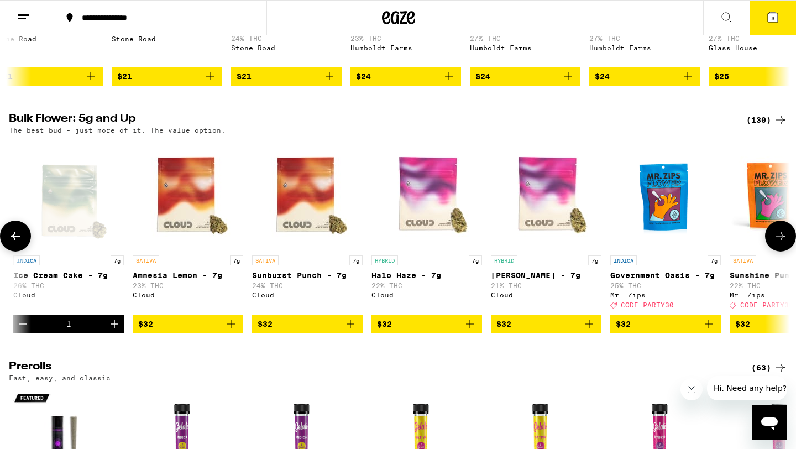
scroll to position [0, 1316]
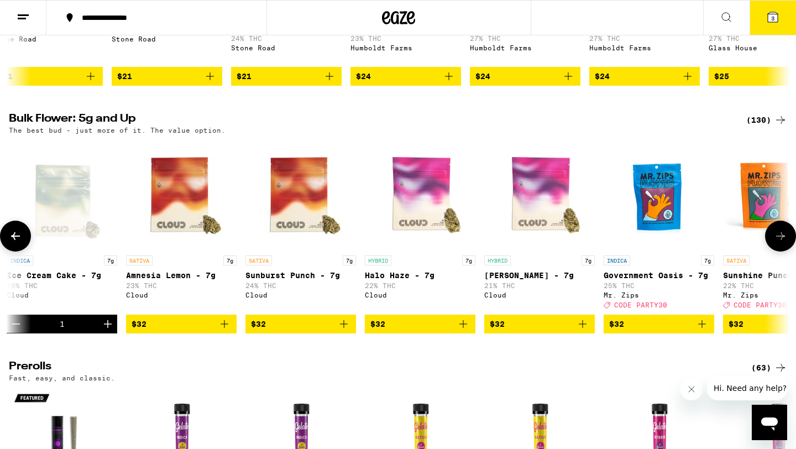
click at [784, 243] on icon at bounding box center [780, 235] width 13 height 13
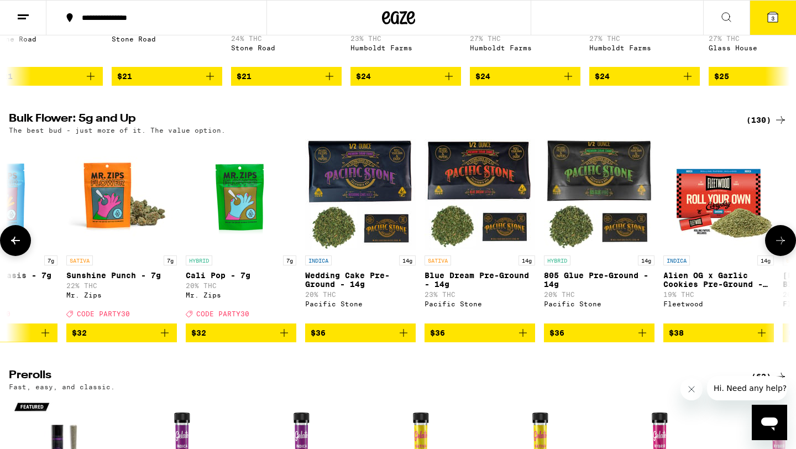
scroll to position [0, 1974]
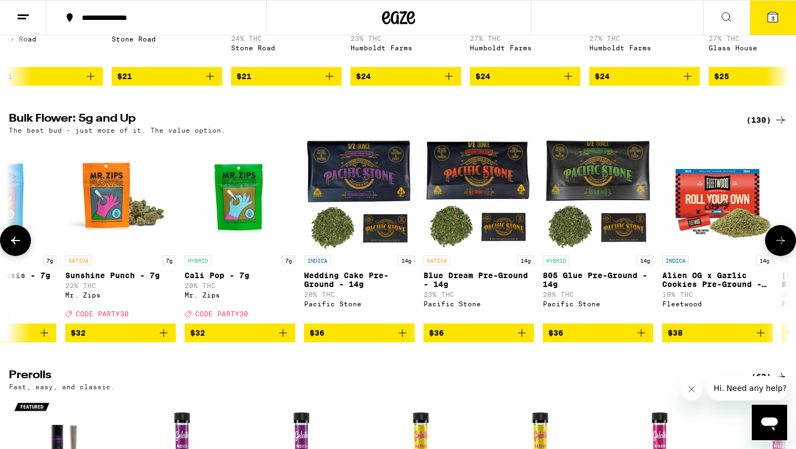
click at [285, 339] on icon "Add to bag" at bounding box center [282, 332] width 13 height 13
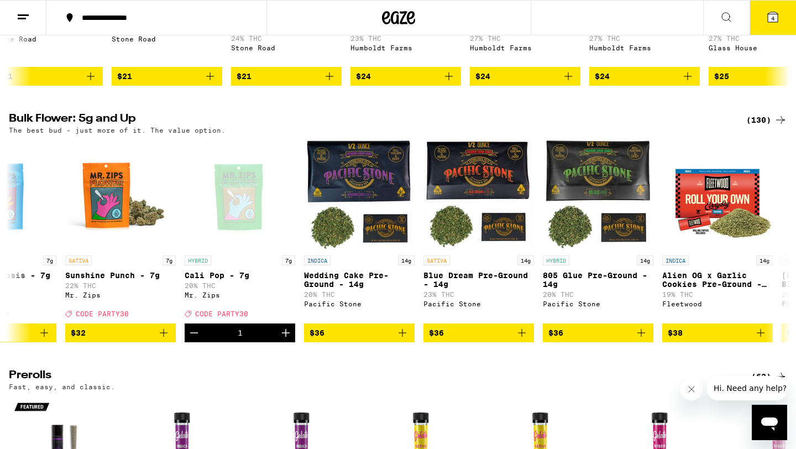
click at [777, 15] on icon at bounding box center [773, 17] width 10 height 10
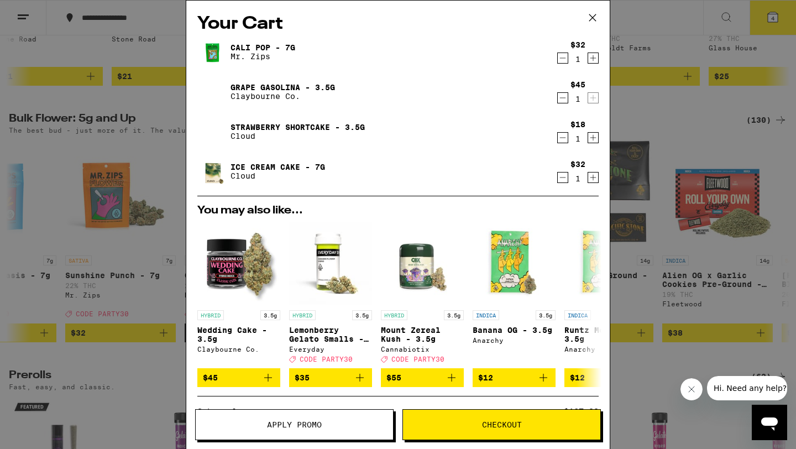
click at [561, 95] on icon "Decrement" at bounding box center [563, 97] width 10 height 13
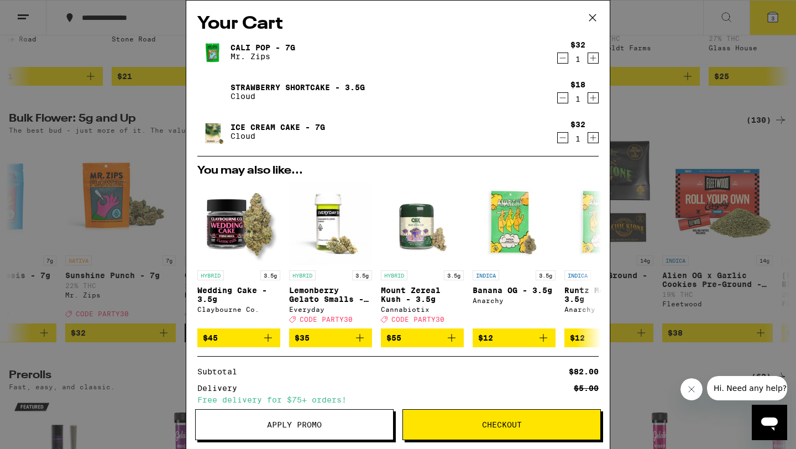
click at [465, 428] on span "Checkout" at bounding box center [501, 425] width 197 height 8
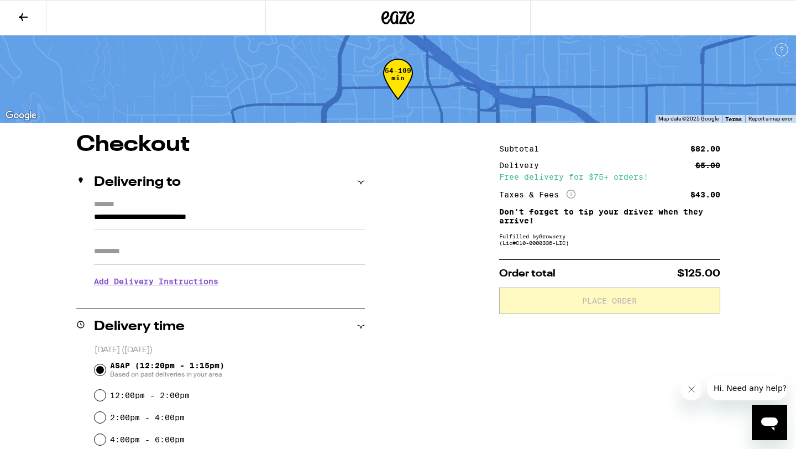
click at [285, 240] on input "Apt/Suite" at bounding box center [229, 251] width 271 height 27
type input "*"
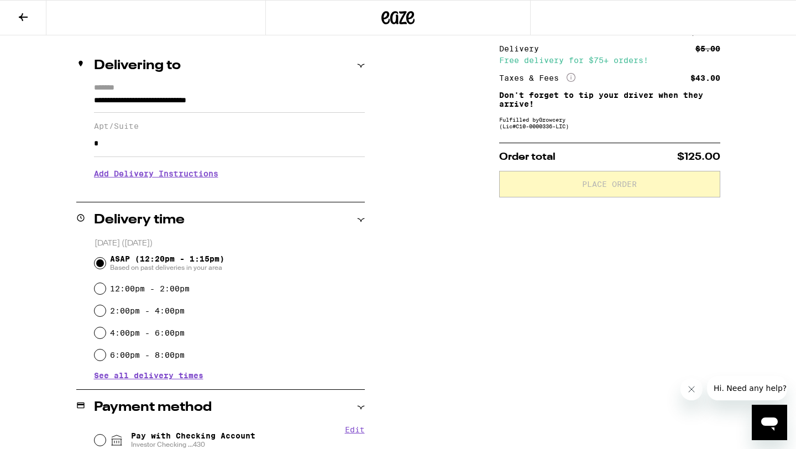
scroll to position [133, 0]
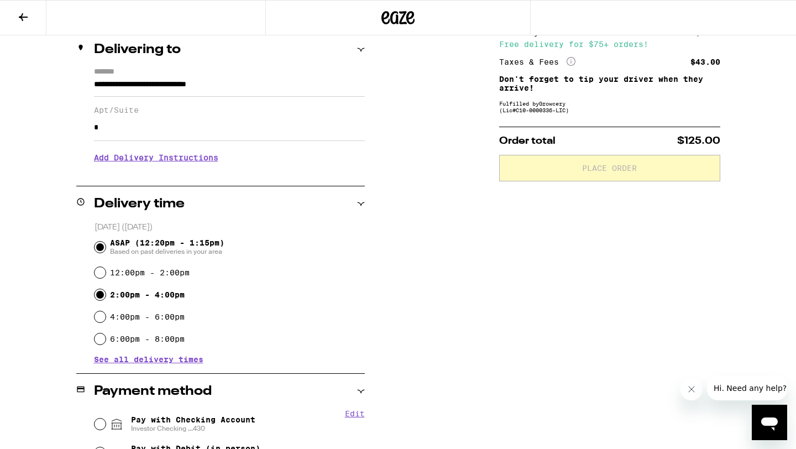
click at [100, 294] on input "2:00pm - 4:00pm" at bounding box center [100, 294] width 11 height 11
radio input "true"
click at [95, 311] on input "4:00pm - 6:00pm" at bounding box center [100, 316] width 11 height 11
radio input "true"
click at [95, 333] on input "6:00pm - 8:00pm" at bounding box center [100, 338] width 11 height 11
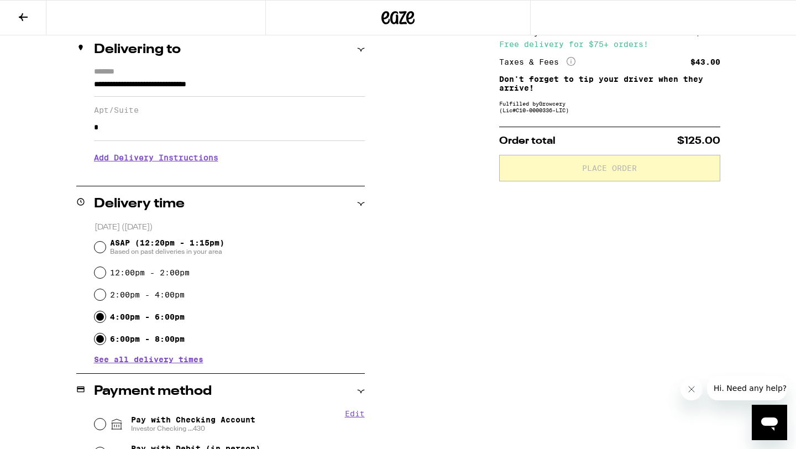
radio input "true"
click at [95, 311] on input "4:00pm - 6:00pm" at bounding box center [100, 316] width 11 height 11
radio input "true"
click at [95, 289] on input "2:00pm - 4:00pm" at bounding box center [100, 294] width 11 height 11
radio input "true"
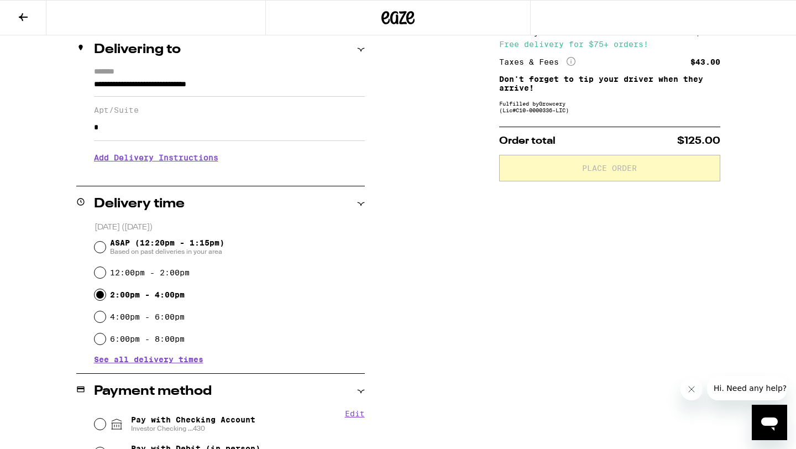
click at [25, 313] on div "**********" at bounding box center [398, 329] width 796 height 657
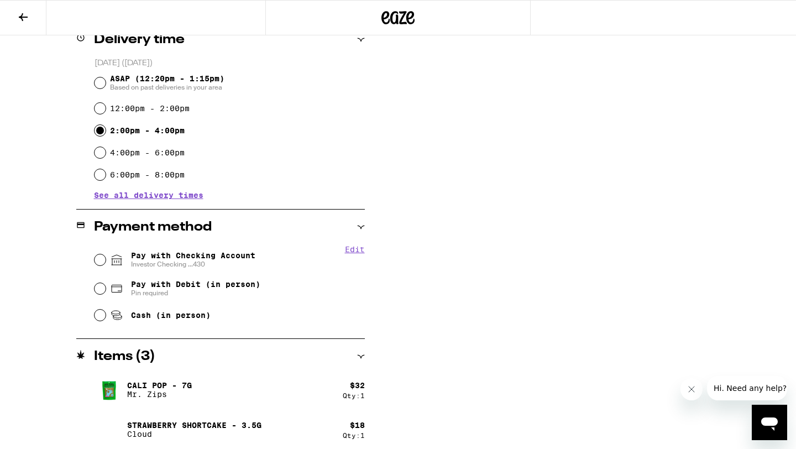
scroll to position [310, 0]
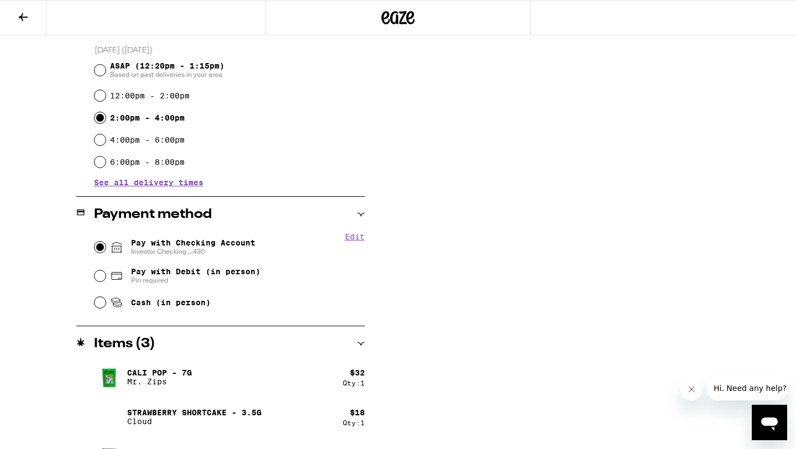
click at [102, 250] on input "Pay with Checking Account Investor Checking ...430" at bounding box center [100, 247] width 11 height 11
radio input "true"
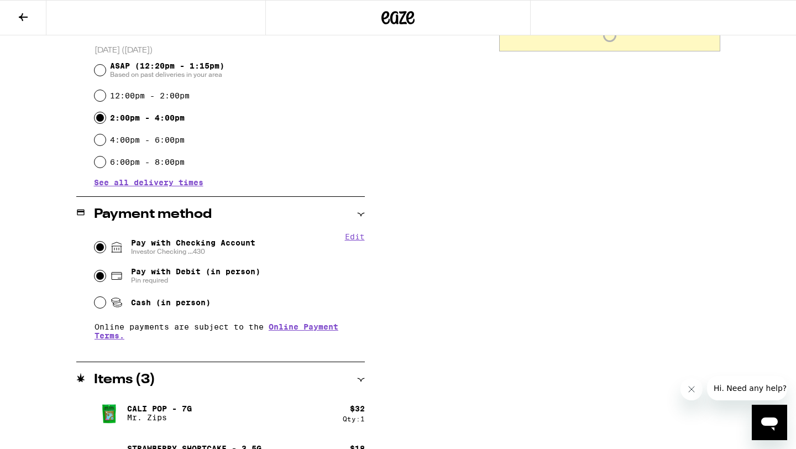
click at [95, 270] on input "Pay with Debit (in person) Pin required" at bounding box center [100, 275] width 11 height 11
radio input "true"
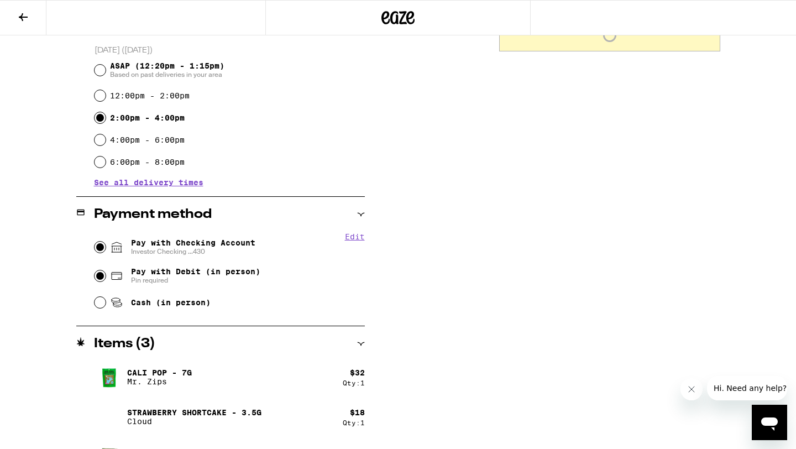
click at [95, 242] on input "Pay with Checking Account Investor Checking ...430" at bounding box center [100, 247] width 11 height 11
radio input "true"
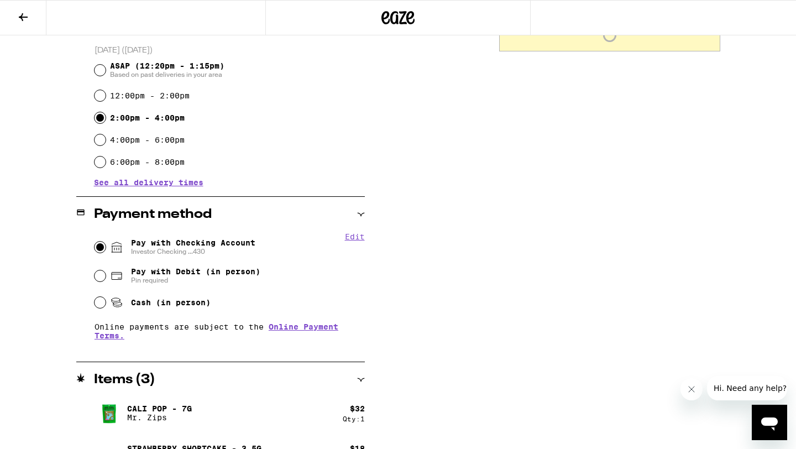
click at [40, 298] on div "**********" at bounding box center [398, 170] width 796 height 693
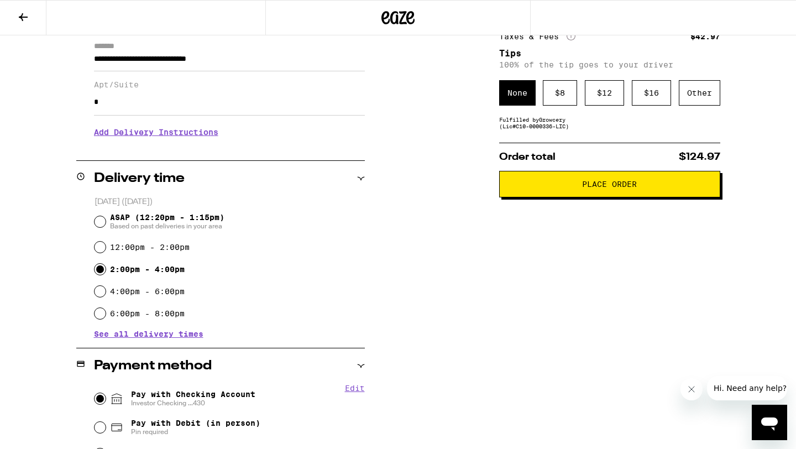
scroll to position [157, 0]
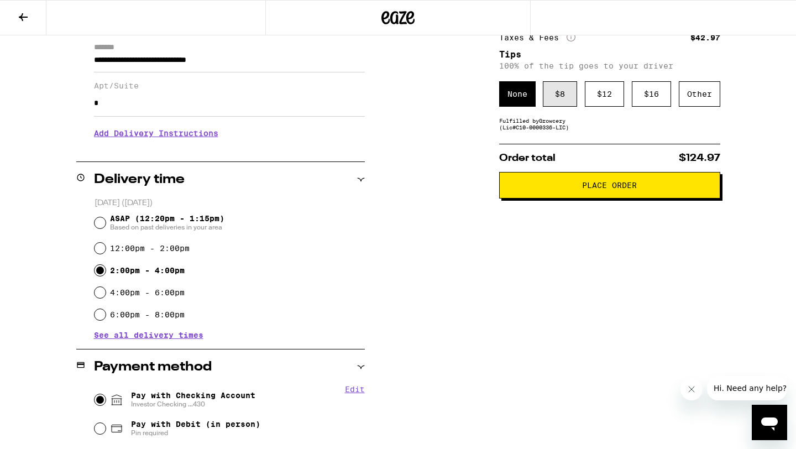
click at [559, 101] on div "$ 8" at bounding box center [560, 93] width 34 height 25
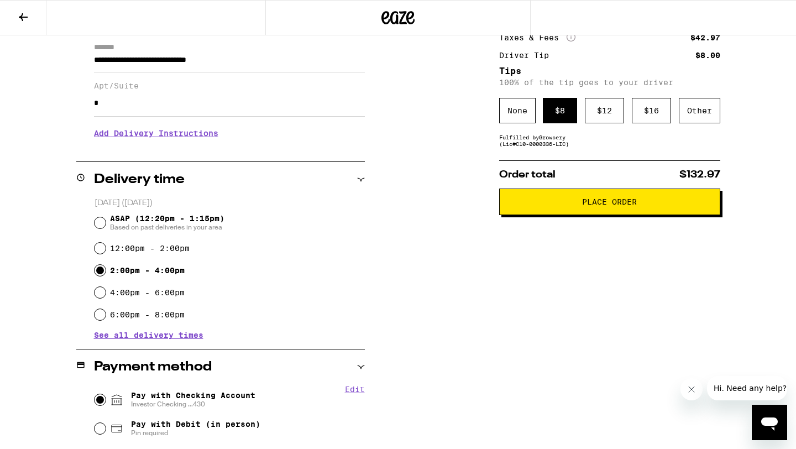
click at [426, 187] on div "**********" at bounding box center [398, 323] width 796 height 693
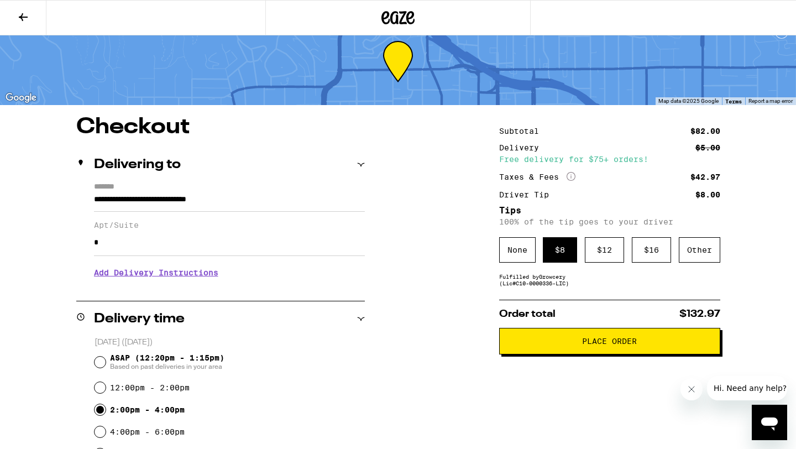
scroll to position [0, 0]
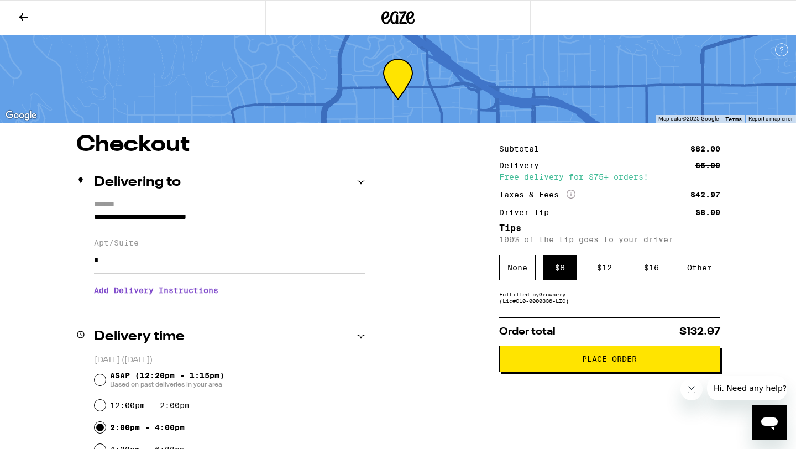
click at [575, 371] on button "Place Order" at bounding box center [609, 359] width 221 height 27
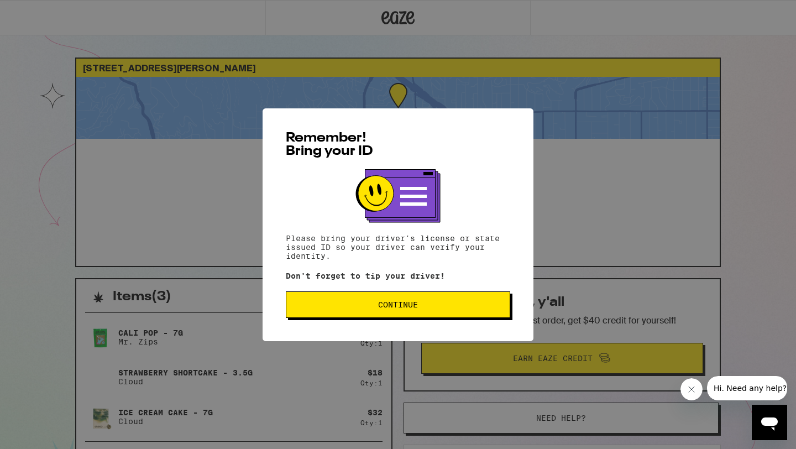
click at [428, 302] on button "Continue" at bounding box center [398, 304] width 224 height 27
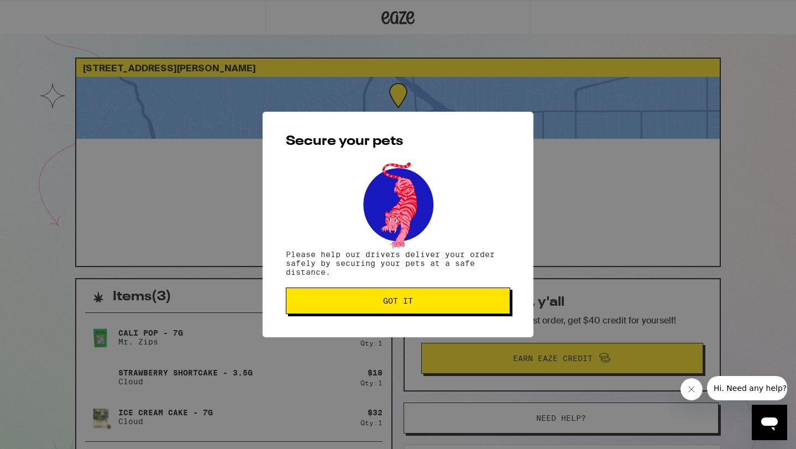
click at [428, 302] on span "Got it" at bounding box center [398, 301] width 206 height 8
